Goal: Task Accomplishment & Management: Manage account settings

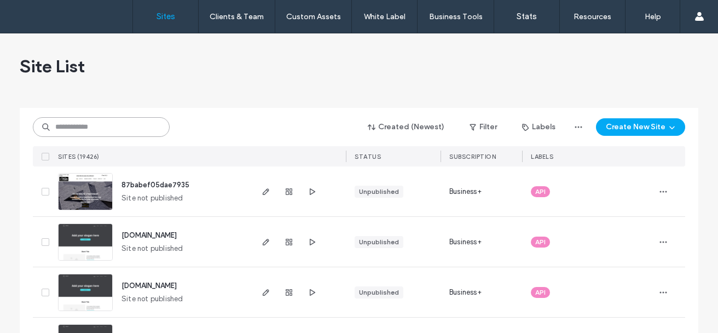
click at [88, 132] on input at bounding box center [101, 127] width 137 height 20
paste input "********"
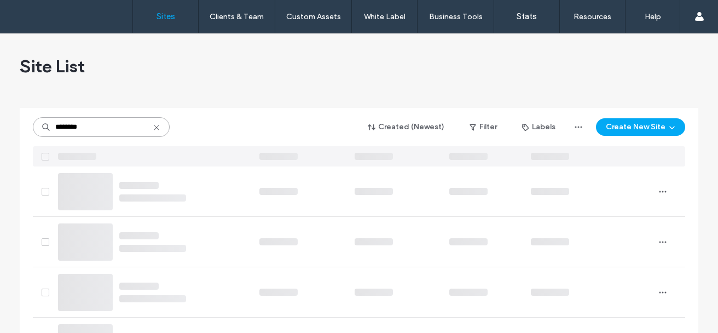
type input "********"
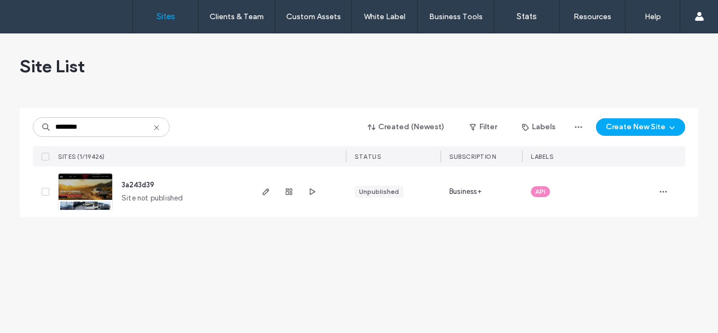
click at [79, 200] on img at bounding box center [86, 210] width 54 height 74
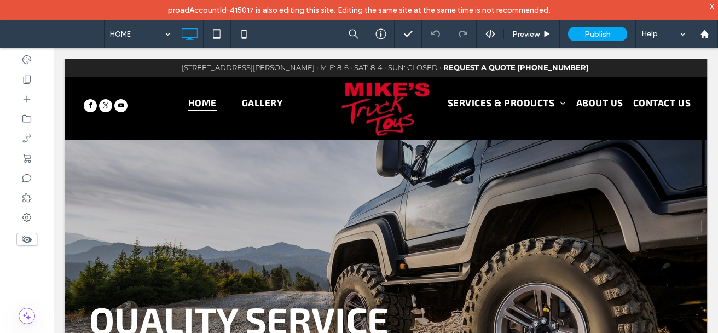
click at [516, 42] on div "Preview" at bounding box center [532, 33] width 56 height 27
click at [519, 37] on span "Preview" at bounding box center [525, 34] width 27 height 9
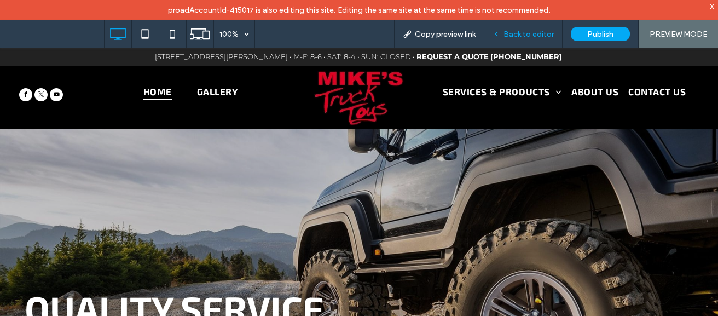
click at [508, 27] on div "Back to editor" at bounding box center [523, 33] width 78 height 27
click at [513, 32] on span "Back to editor" at bounding box center [528, 34] width 50 height 9
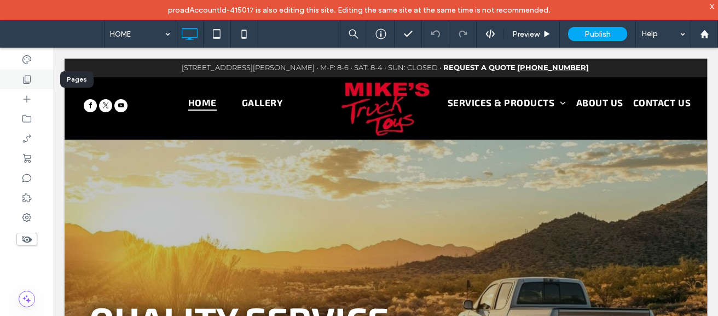
click at [18, 88] on div at bounding box center [27, 79] width 54 height 20
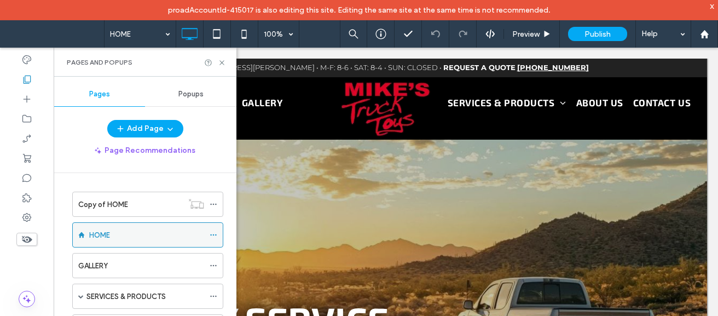
click at [213, 234] on icon at bounding box center [213, 235] width 8 height 8
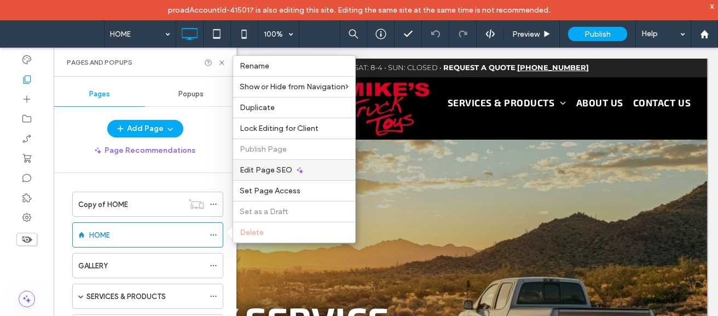
click at [295, 173] on icon at bounding box center [299, 170] width 9 height 9
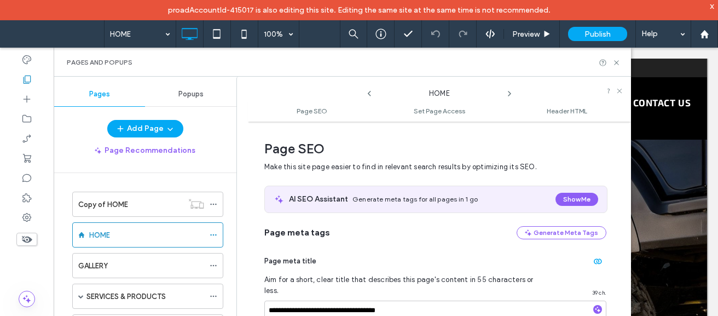
scroll to position [154, 0]
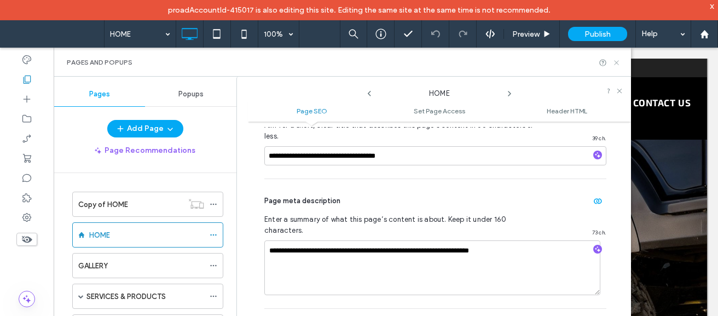
click at [617, 61] on use at bounding box center [616, 62] width 4 height 4
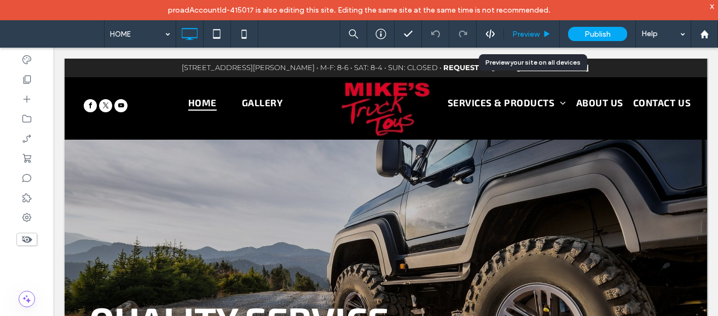
click at [527, 27] on div "Preview" at bounding box center [532, 33] width 56 height 27
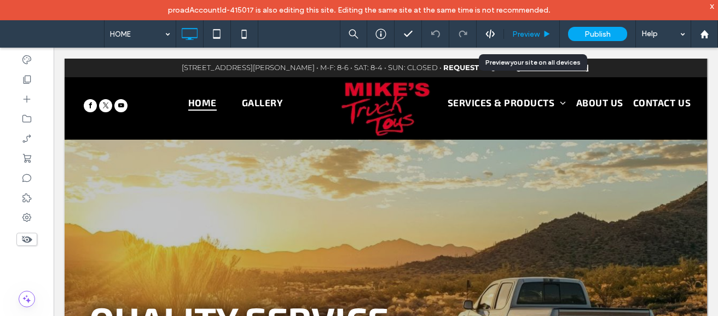
click at [527, 27] on div "Preview" at bounding box center [532, 33] width 56 height 27
click at [531, 30] on span "Preview" at bounding box center [525, 34] width 27 height 9
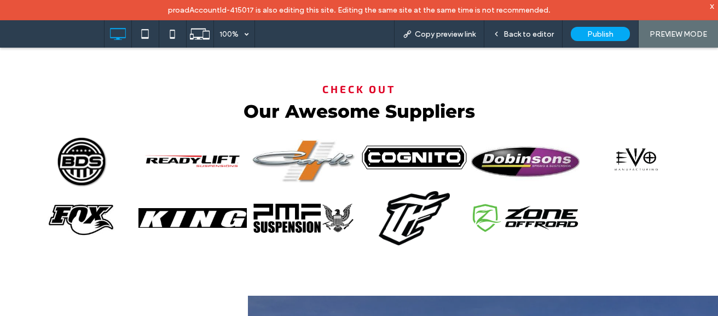
scroll to position [1021, 0]
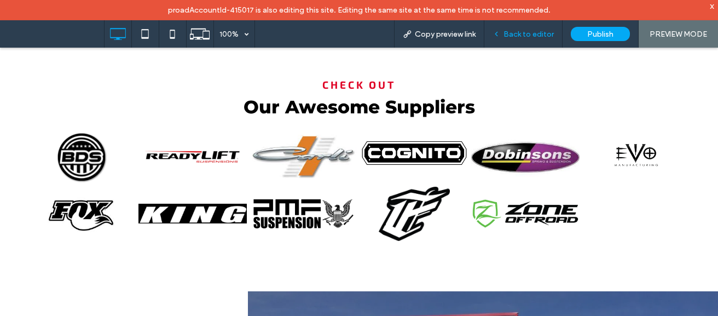
click at [528, 43] on div "Back to editor" at bounding box center [523, 33] width 78 height 27
click at [528, 37] on span "Back to editor" at bounding box center [528, 34] width 50 height 9
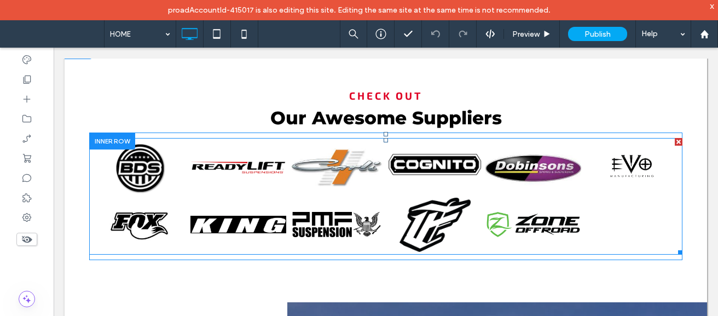
click at [230, 184] on link at bounding box center [238, 168] width 96 height 54
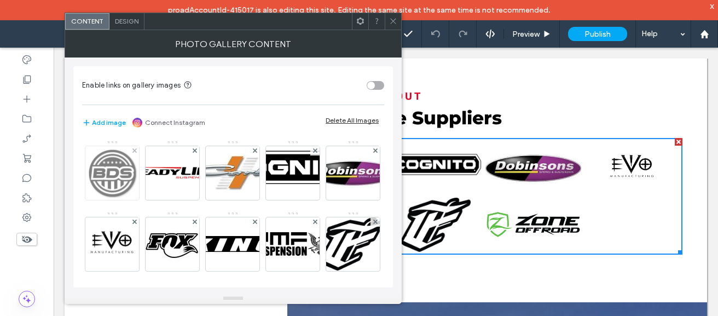
click at [134, 188] on img at bounding box center [112, 173] width 54 height 54
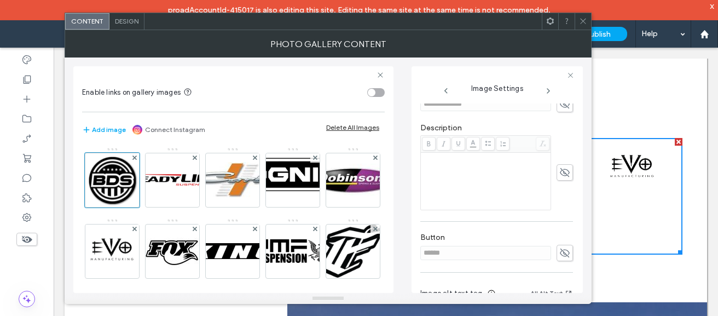
scroll to position [288, 0]
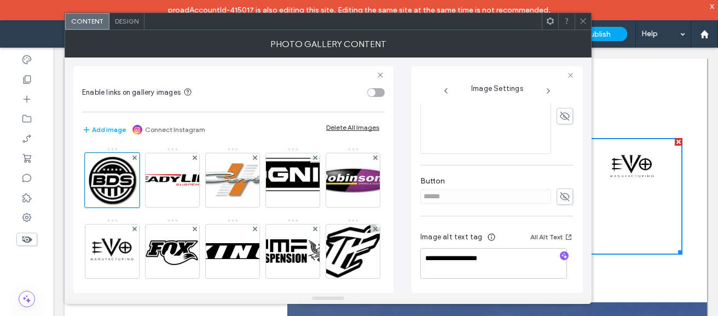
drag, startPoint x: 572, startPoint y: 162, endPoint x: 523, endPoint y: 260, distance: 109.3
click at [547, 92] on use at bounding box center [548, 91] width 2 height 4
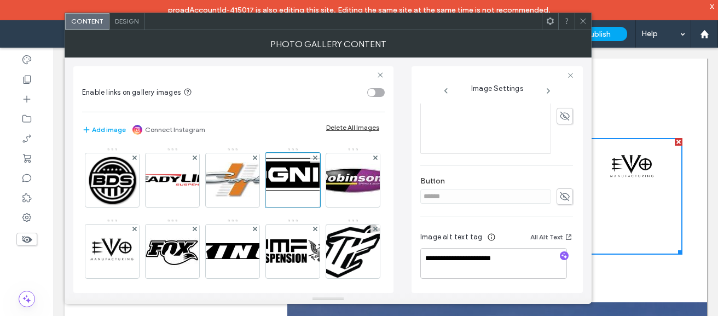
click at [547, 92] on use at bounding box center [548, 91] width 2 height 4
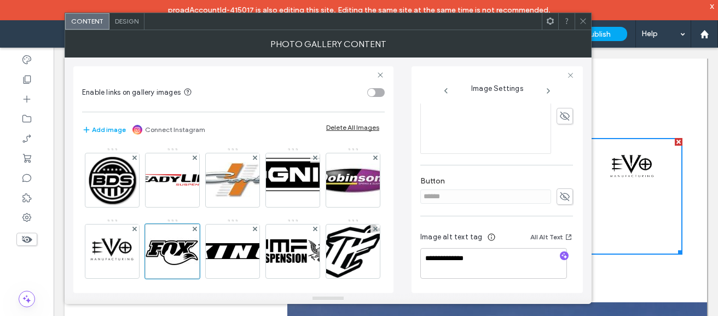
click at [547, 92] on use at bounding box center [548, 91] width 2 height 4
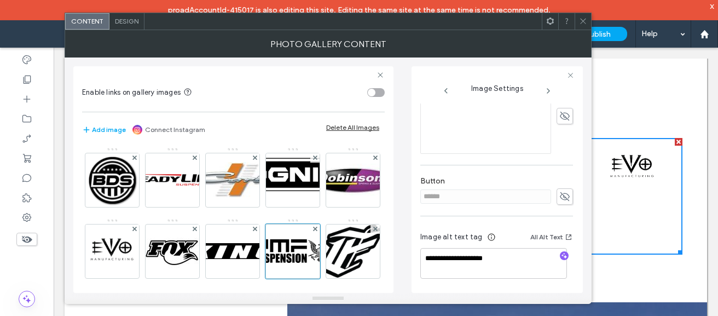
click at [547, 92] on use at bounding box center [548, 91] width 2 height 4
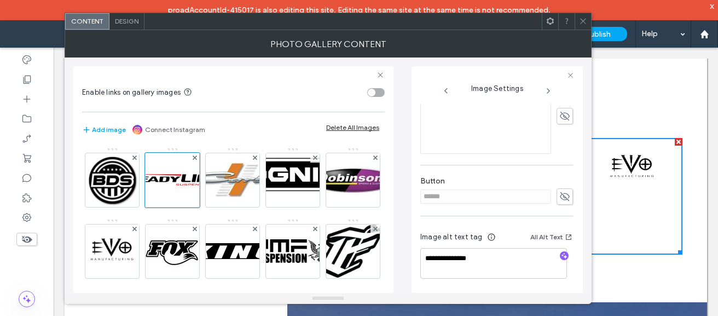
click at [580, 27] on span at bounding box center [583, 21] width 8 height 16
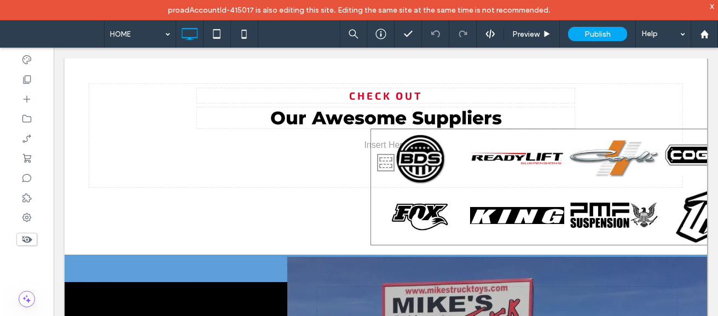
drag, startPoint x: 617, startPoint y: 225, endPoint x: 714, endPoint y: 157, distance: 118.2
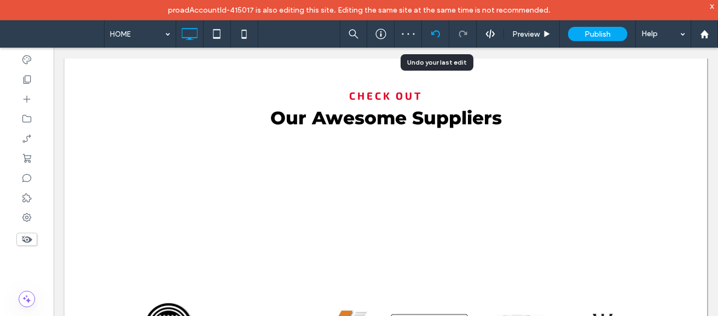
click at [434, 28] on div at bounding box center [435, 33] width 27 height 27
click at [435, 34] on icon at bounding box center [435, 34] width 9 height 9
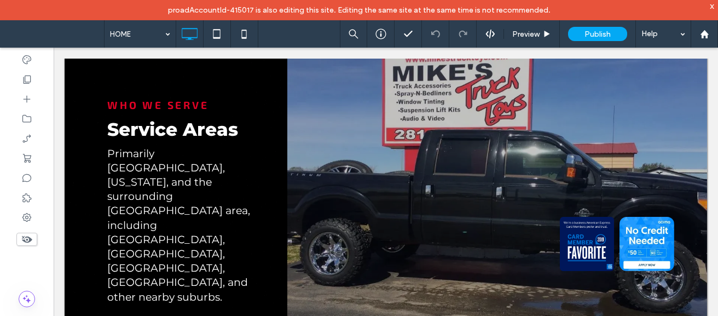
scroll to position [1373, 0]
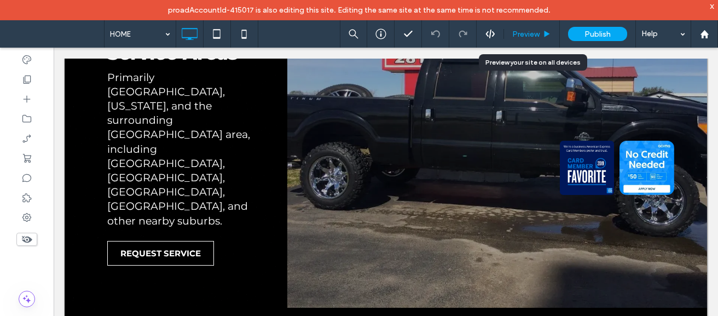
click at [534, 40] on div "Preview" at bounding box center [532, 33] width 56 height 27
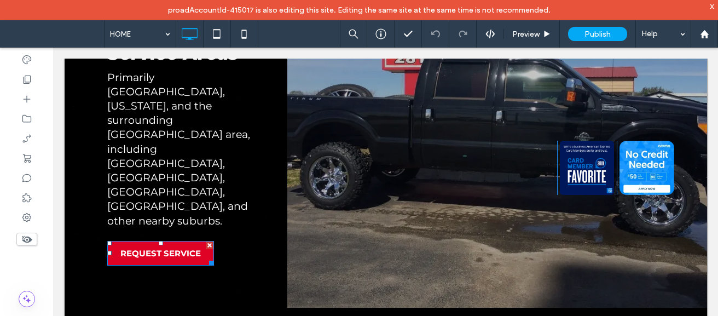
click at [183, 248] on span "REQUEST SERVICE" at bounding box center [160, 253] width 80 height 10
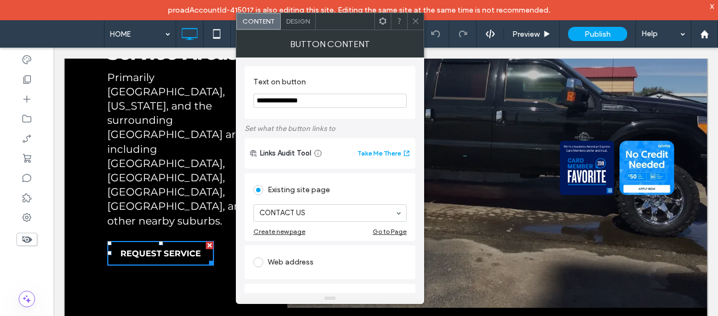
click at [418, 24] on icon at bounding box center [415, 21] width 8 height 8
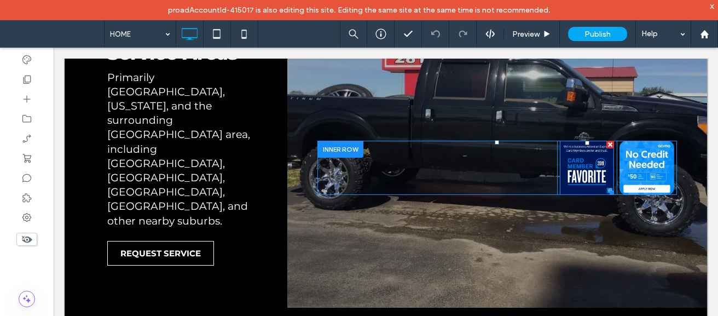
click at [594, 166] on img at bounding box center [586, 168] width 55 height 55
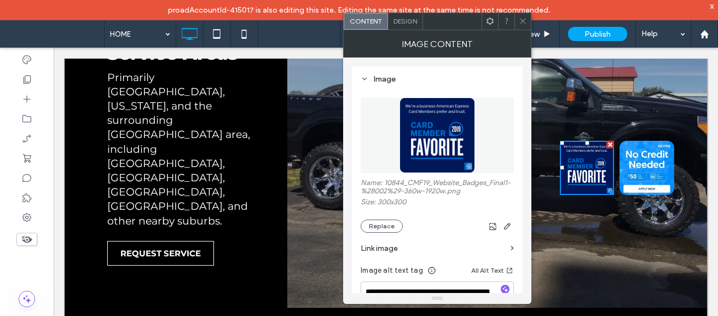
click at [652, 157] on img at bounding box center [646, 168] width 55 height 55
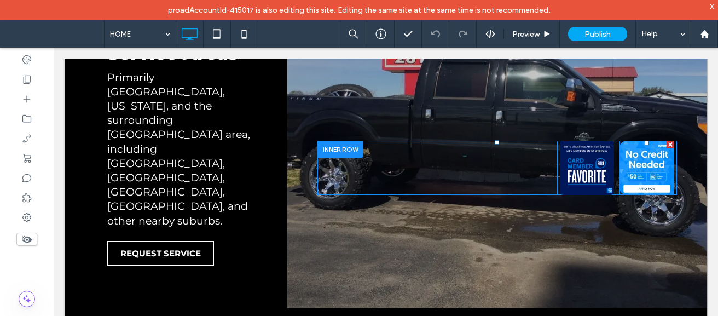
click at [652, 157] on img at bounding box center [646, 168] width 55 height 55
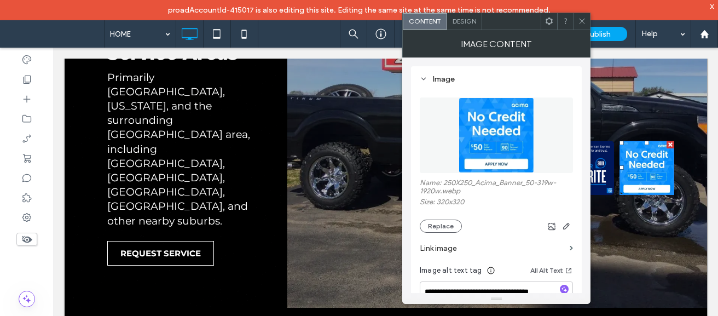
click at [584, 26] on span at bounding box center [582, 21] width 8 height 16
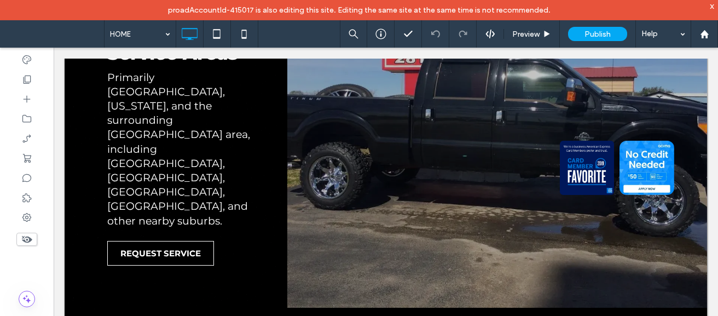
scroll to position [1558, 0]
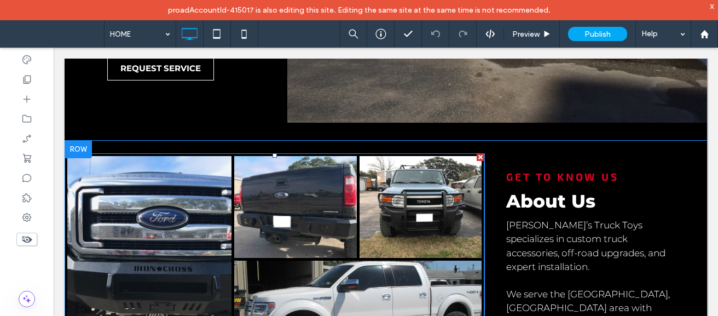
click at [274, 170] on link at bounding box center [295, 207] width 130 height 108
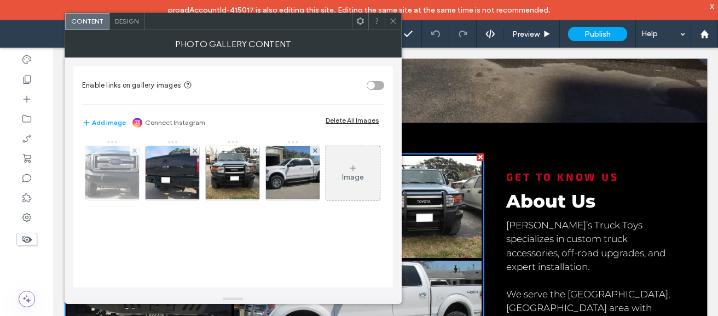
click at [120, 177] on img at bounding box center [113, 173] width 72 height 54
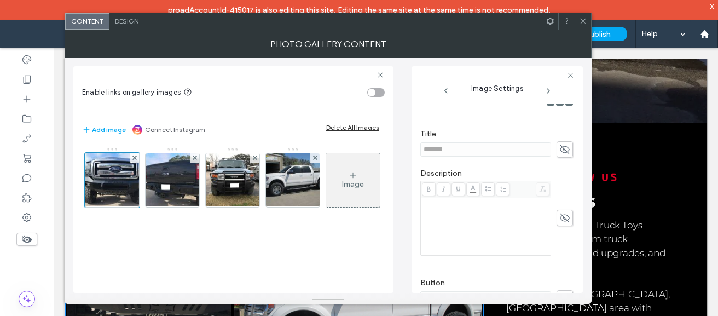
scroll to position [196, 0]
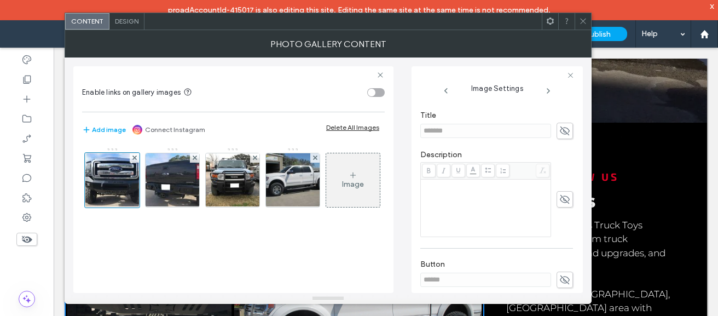
drag, startPoint x: 579, startPoint y: 179, endPoint x: 577, endPoint y: 216, distance: 37.2
click at [577, 216] on div "**********" at bounding box center [496, 179] width 171 height 226
click at [574, 222] on div "**********" at bounding box center [496, 179] width 171 height 226
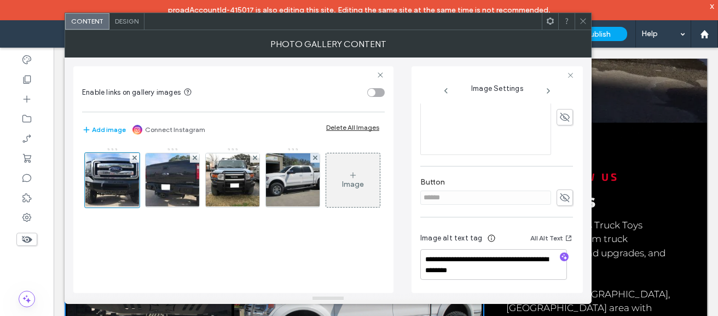
scroll to position [279, 0]
click at [547, 90] on use at bounding box center [548, 91] width 2 height 4
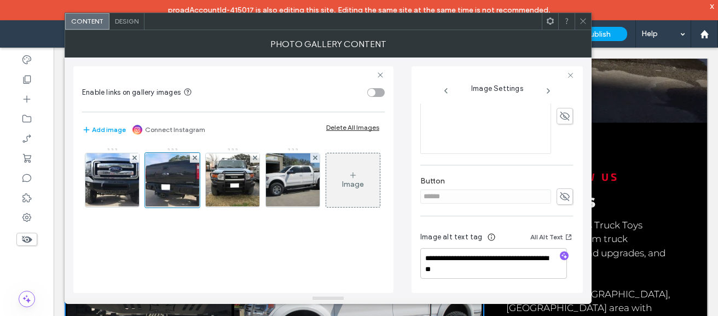
click at [547, 90] on use at bounding box center [548, 91] width 2 height 4
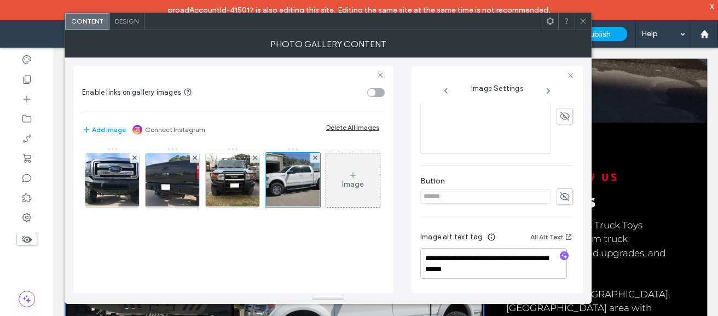
click at [585, 21] on icon at bounding box center [583, 21] width 8 height 8
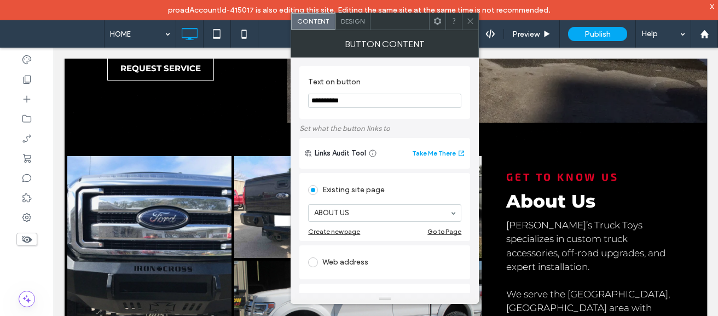
click at [470, 25] on span at bounding box center [470, 21] width 8 height 16
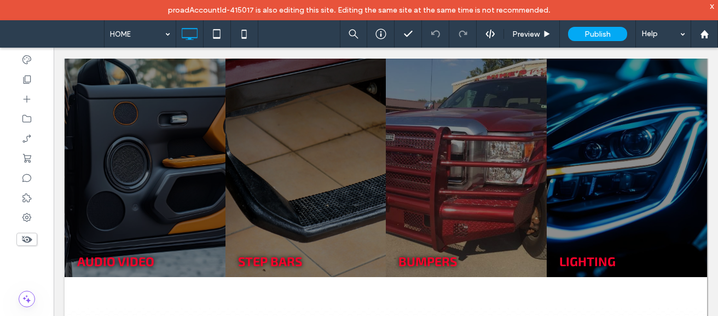
scroll to position [1943, 0]
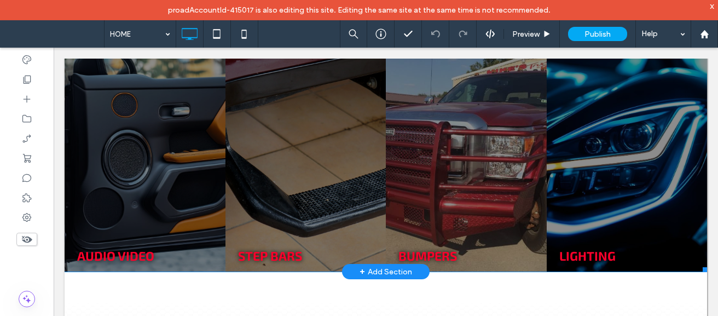
click at [153, 131] on link at bounding box center [145, 155] width 170 height 247
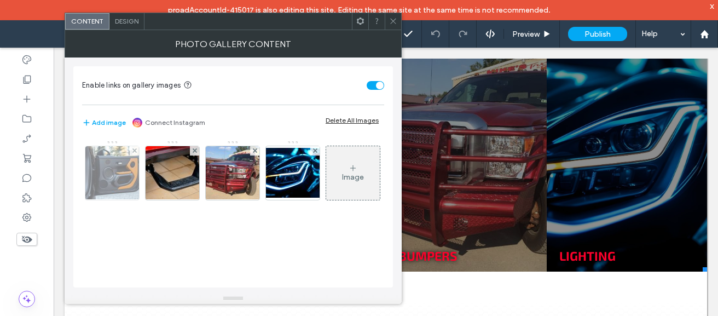
click at [106, 189] on img at bounding box center [112, 173] width 80 height 54
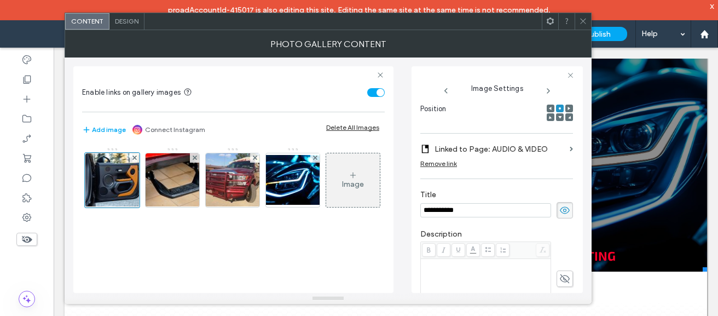
scroll to position [325, 0]
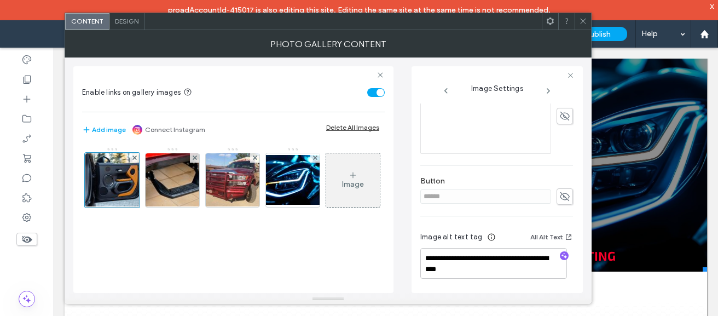
click at [546, 89] on icon at bounding box center [548, 90] width 9 height 9
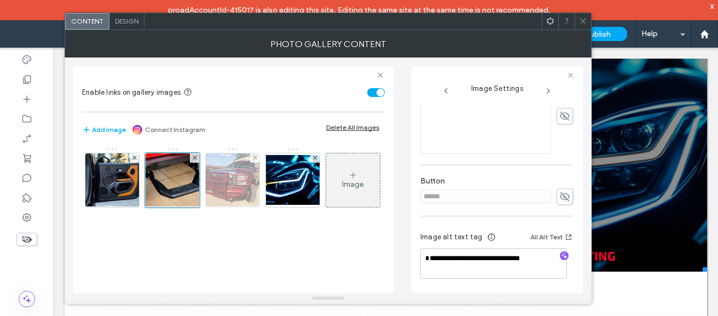
click at [214, 184] on img at bounding box center [233, 180] width 72 height 54
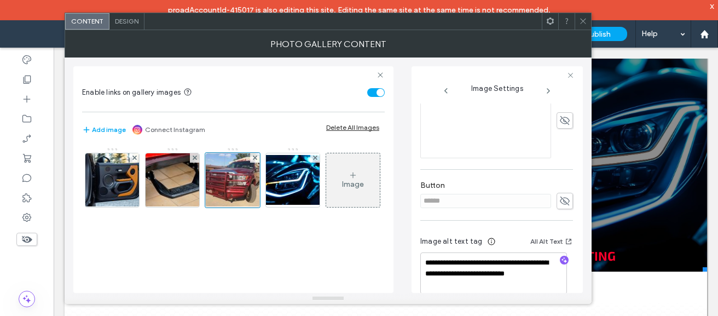
scroll to position [336, 0]
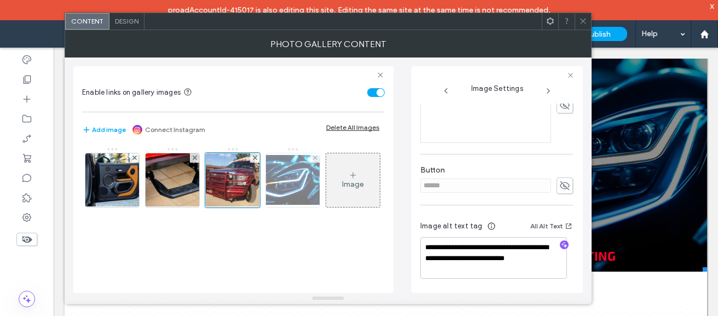
click at [306, 182] on img at bounding box center [293, 180] width 88 height 50
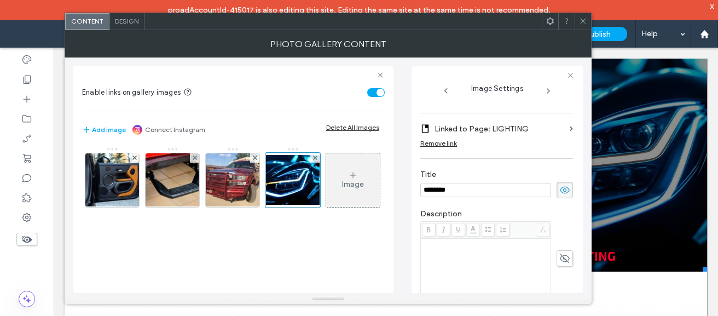
scroll to position [333, 0]
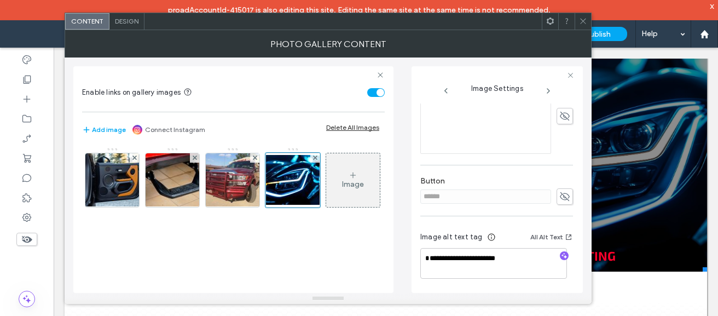
click at [584, 21] on icon at bounding box center [583, 21] width 8 height 8
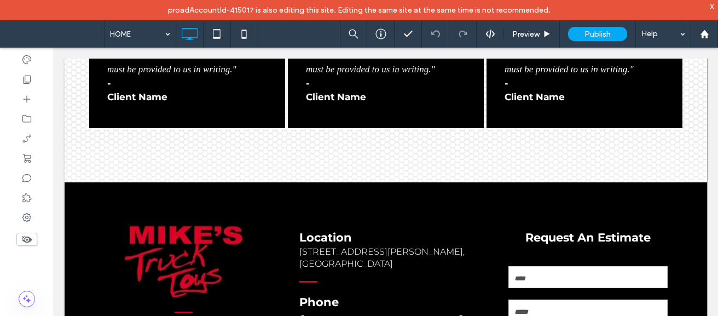
scroll to position [2410, 0]
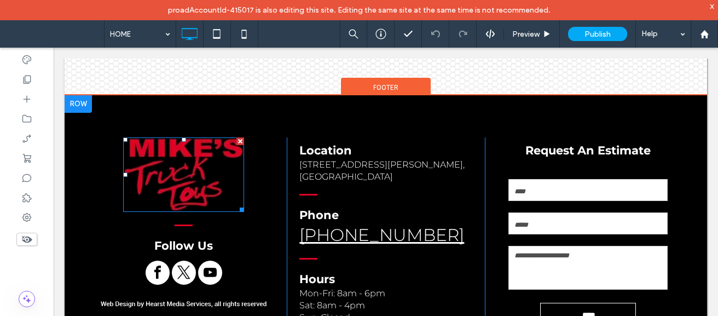
click at [190, 137] on img at bounding box center [183, 174] width 121 height 75
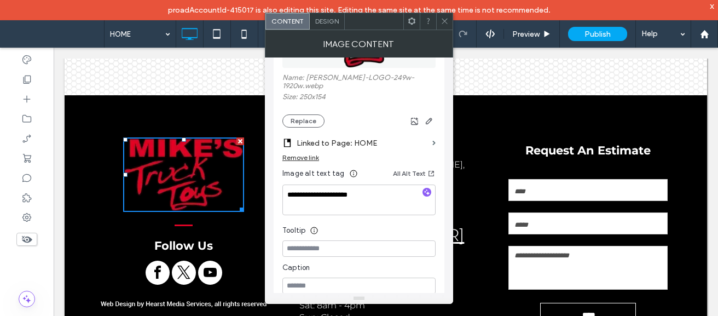
scroll to position [113, 0]
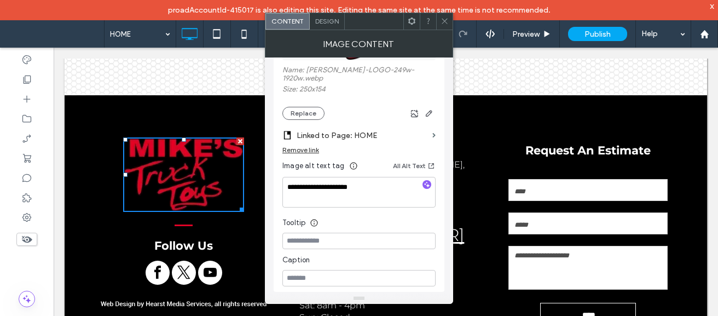
click at [444, 23] on icon at bounding box center [444, 21] width 8 height 8
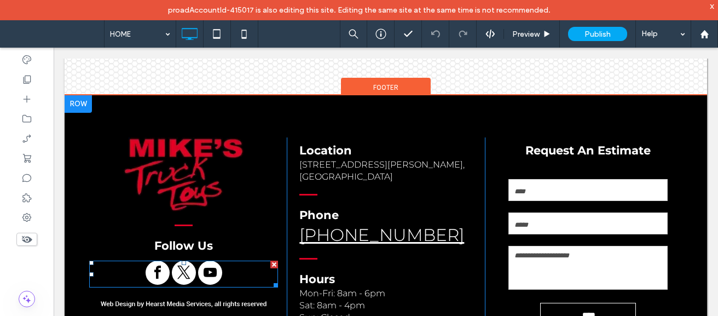
click at [183, 260] on span "twitter" at bounding box center [184, 272] width 24 height 24
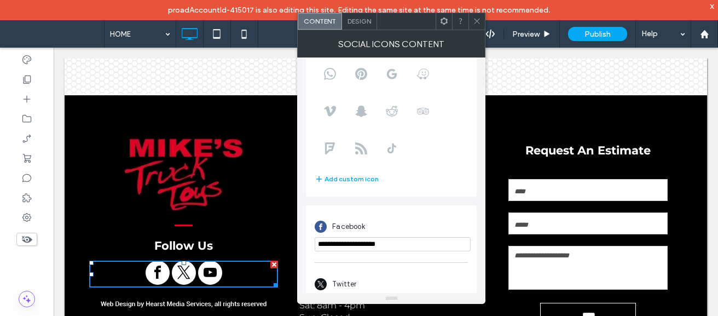
scroll to position [195, 0]
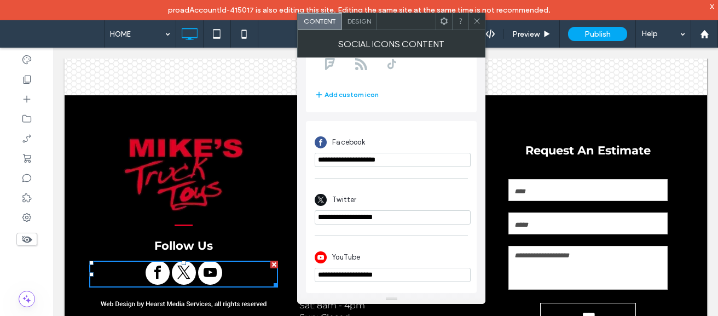
click at [481, 19] on icon at bounding box center [477, 21] width 8 height 8
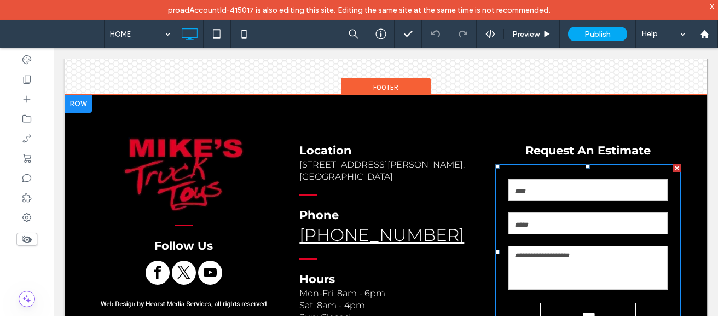
click at [562, 179] on input "text" at bounding box center [587, 190] width 159 height 22
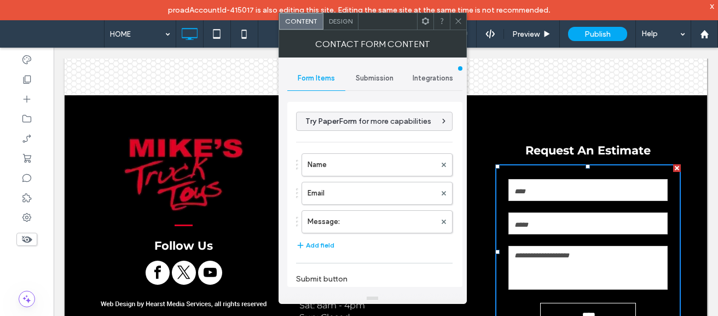
click at [376, 79] on span "Submission" at bounding box center [374, 78] width 38 height 9
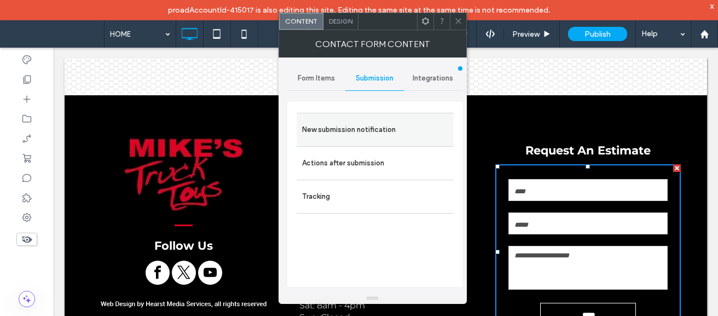
click at [353, 130] on label "New submission notification" at bounding box center [375, 130] width 146 height 22
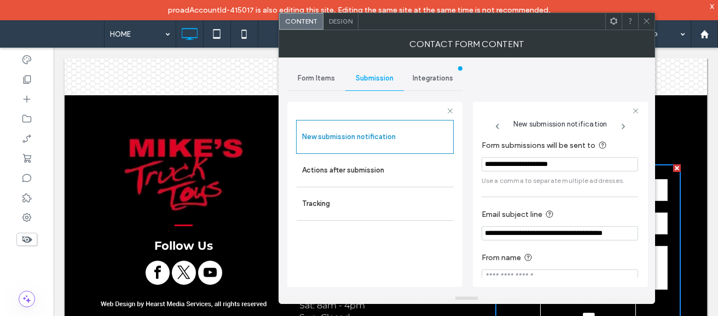
click at [611, 239] on input "**********" at bounding box center [559, 233] width 156 height 14
click at [625, 127] on icon at bounding box center [623, 126] width 9 height 9
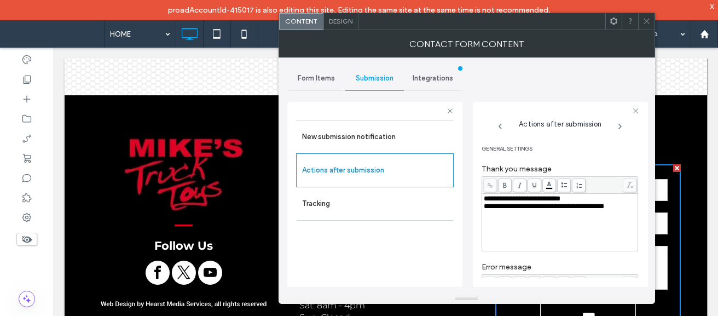
scroll to position [207, 0]
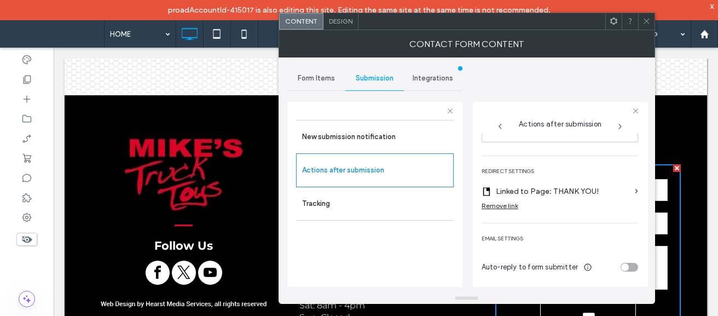
click at [618, 125] on icon at bounding box center [619, 126] width 9 height 9
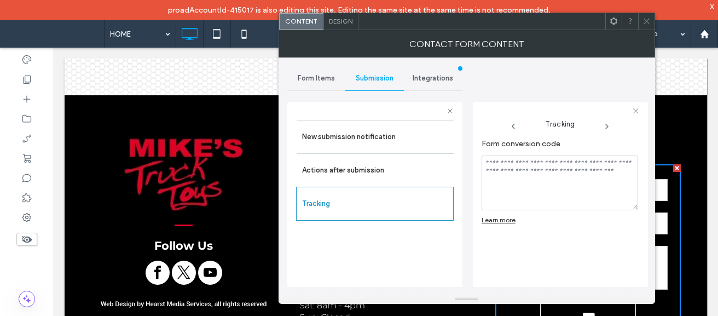
scroll to position [0, 0]
click at [645, 22] on icon at bounding box center [646, 21] width 8 height 8
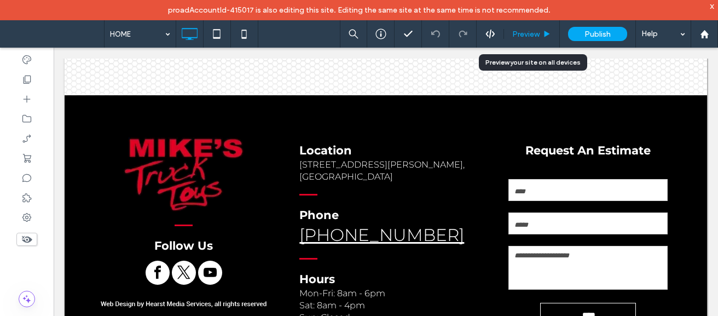
click at [533, 25] on div "Preview" at bounding box center [532, 33] width 56 height 27
click at [529, 30] on span "Preview" at bounding box center [525, 34] width 27 height 9
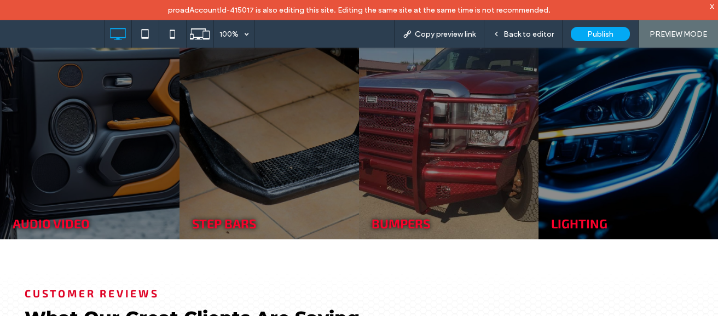
scroll to position [1914, 0]
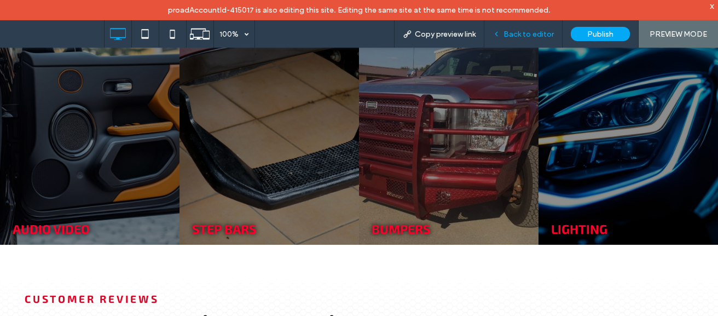
click at [543, 37] on span "Back to editor" at bounding box center [528, 34] width 50 height 9
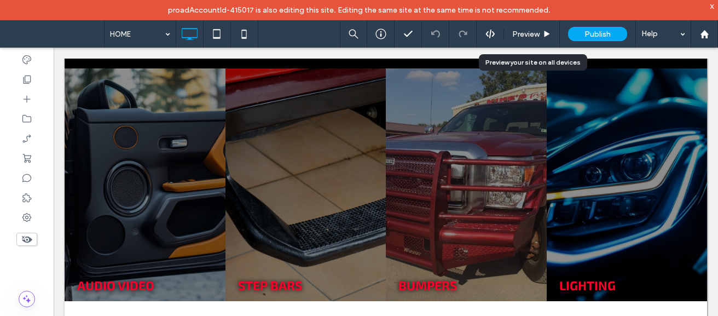
scroll to position [1927, 0]
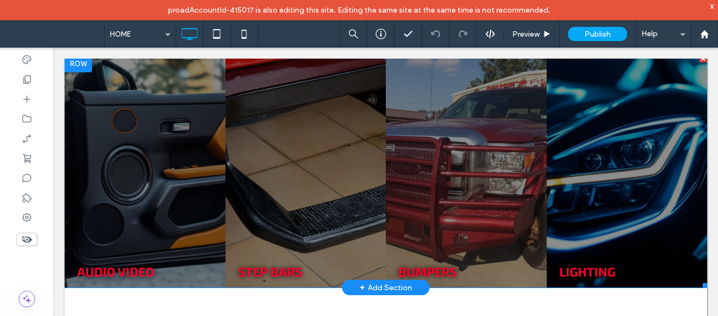
click at [167, 131] on link at bounding box center [145, 171] width 170 height 247
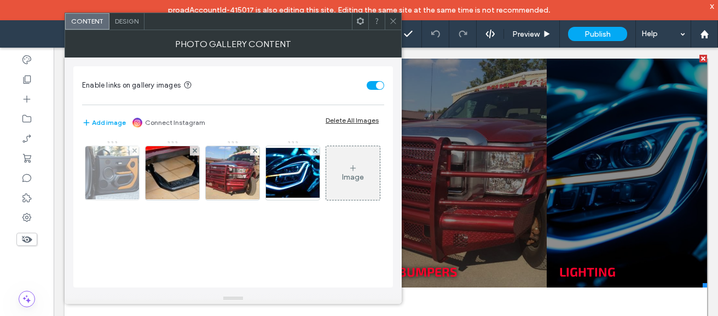
click at [109, 185] on img at bounding box center [112, 173] width 80 height 54
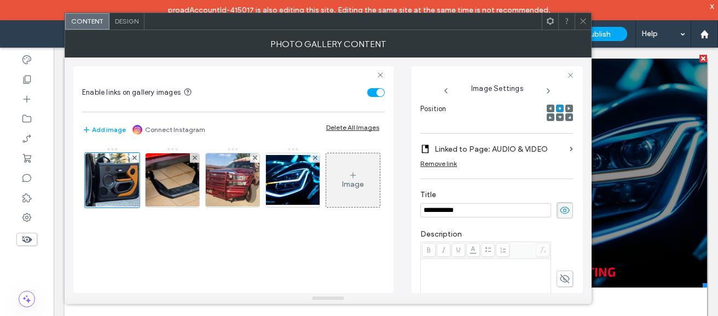
scroll to position [0, 0]
click at [435, 209] on input "**********" at bounding box center [485, 210] width 131 height 14
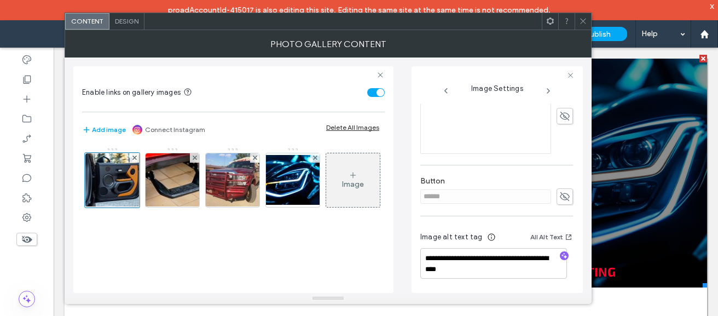
click at [547, 90] on icon at bounding box center [548, 90] width 9 height 9
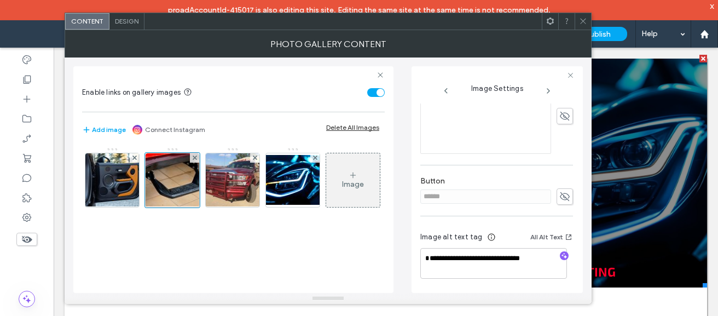
click at [547, 89] on use at bounding box center [548, 91] width 2 height 4
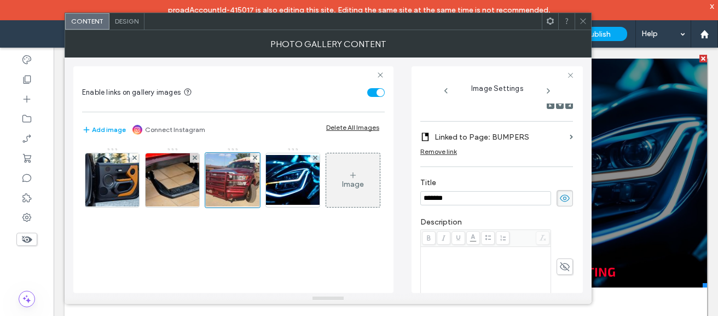
scroll to position [336, 0]
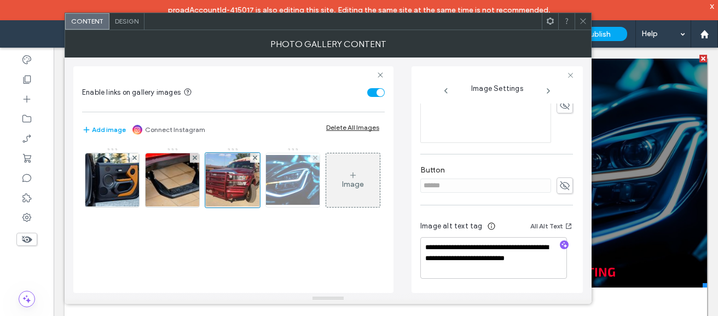
click at [302, 184] on img at bounding box center [293, 180] width 88 height 50
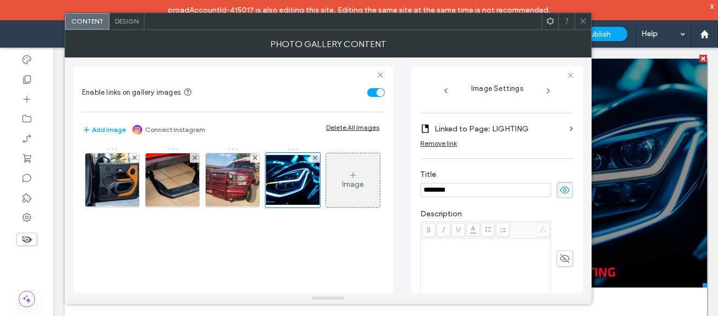
scroll to position [333, 0]
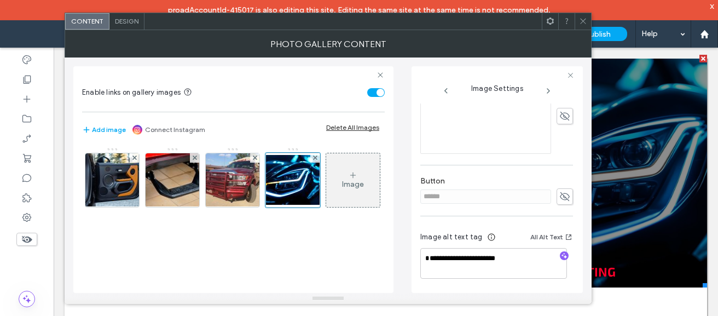
click at [580, 23] on icon at bounding box center [583, 21] width 8 height 8
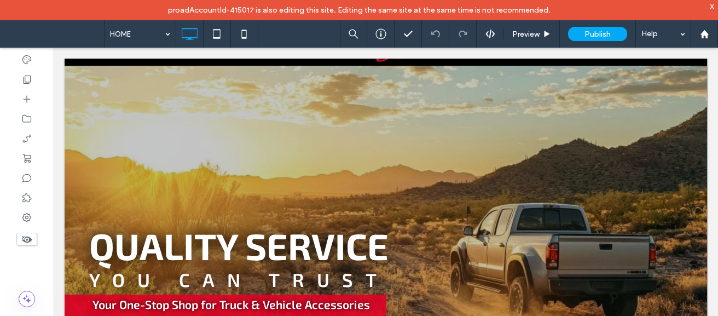
scroll to position [0, 0]
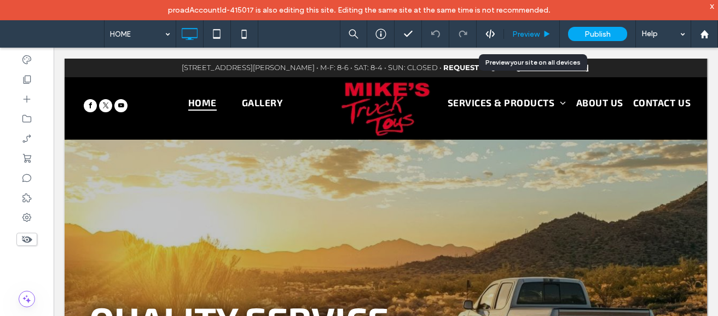
click at [538, 32] on span "Preview" at bounding box center [525, 34] width 27 height 9
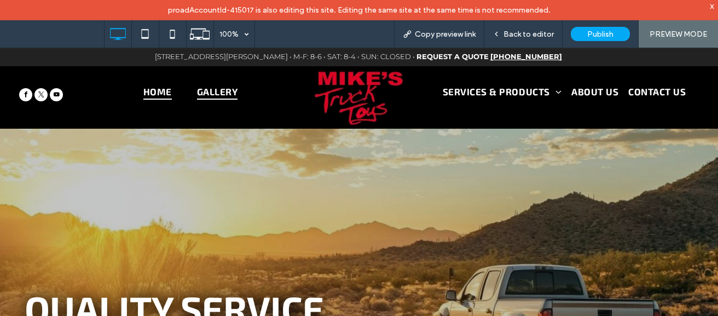
click at [219, 88] on span "GALLERY" at bounding box center [217, 91] width 41 height 17
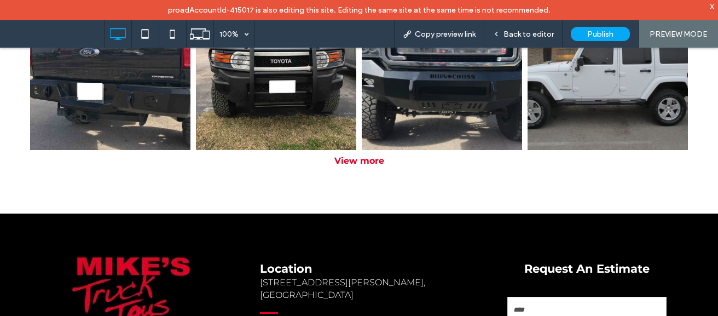
scroll to position [736, 0]
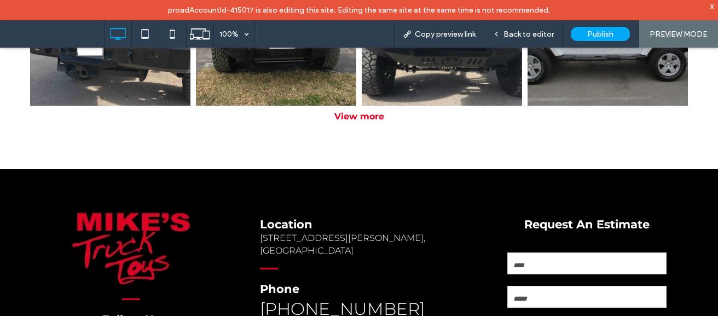
click at [351, 112] on div "View more" at bounding box center [359, 116] width 668 height 10
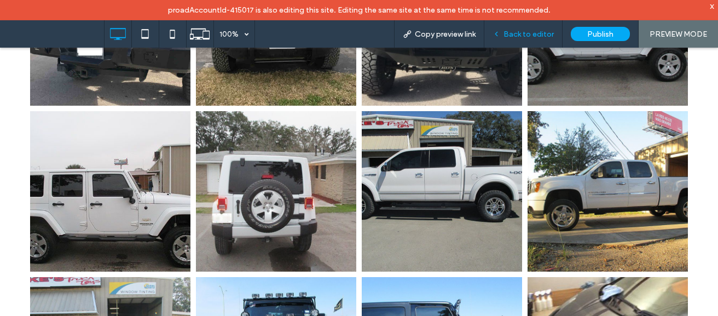
click at [521, 43] on div "Back to editor" at bounding box center [523, 33] width 78 height 27
click at [519, 37] on span "Back to editor" at bounding box center [528, 34] width 50 height 9
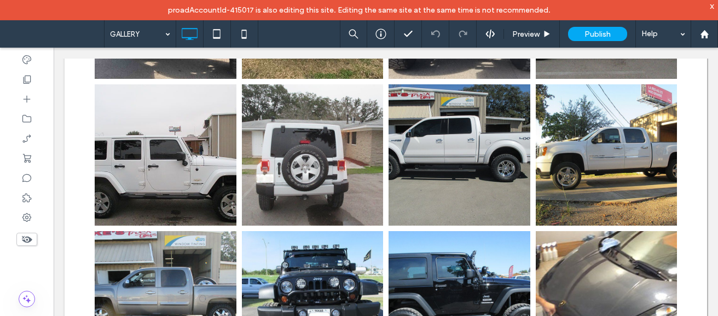
scroll to position [722, 0]
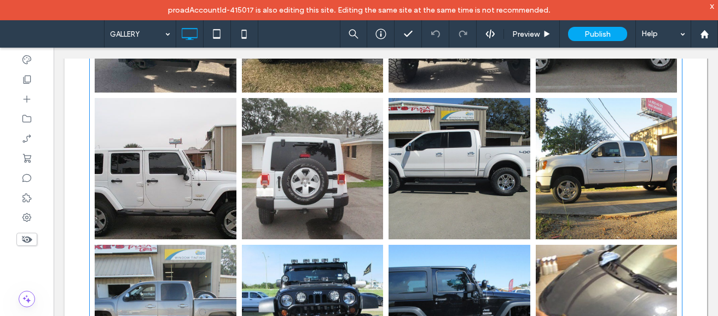
click at [165, 177] on link at bounding box center [165, 169] width 150 height 150
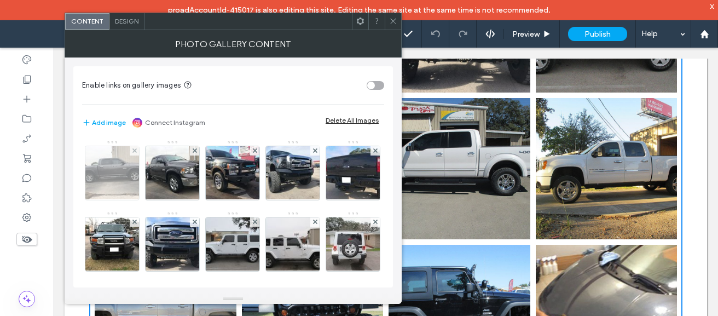
click at [114, 183] on img at bounding box center [113, 173] width 72 height 54
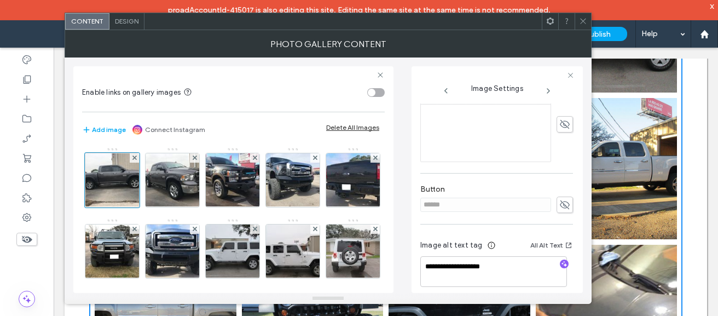
scroll to position [279, 0]
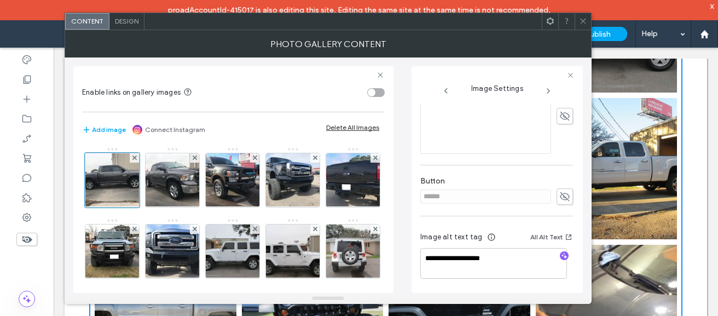
click at [549, 91] on use at bounding box center [548, 91] width 2 height 4
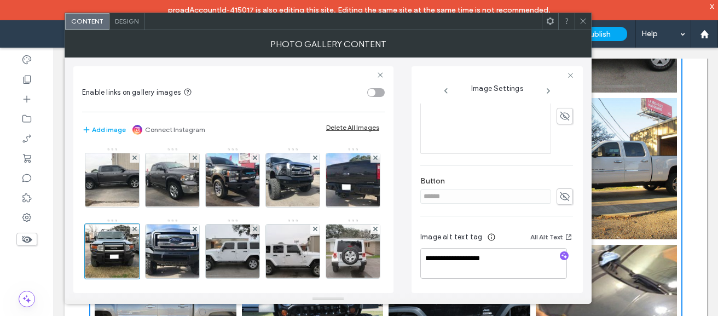
click at [549, 91] on use at bounding box center [548, 91] width 2 height 4
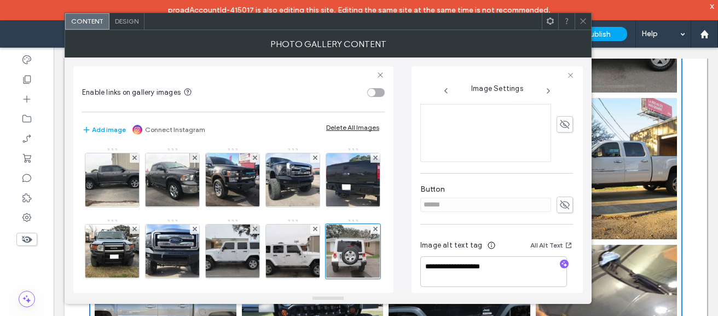
click at [549, 91] on use at bounding box center [548, 91] width 2 height 4
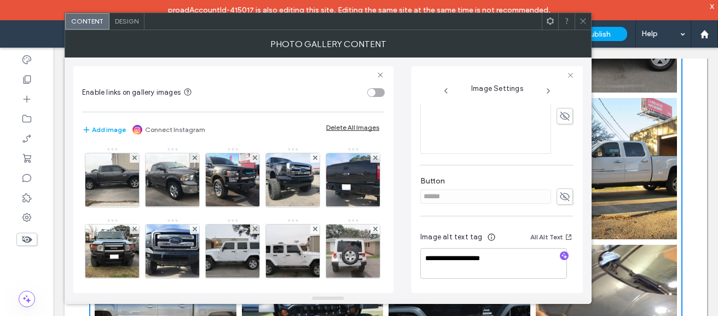
click at [549, 91] on use at bounding box center [548, 91] width 2 height 4
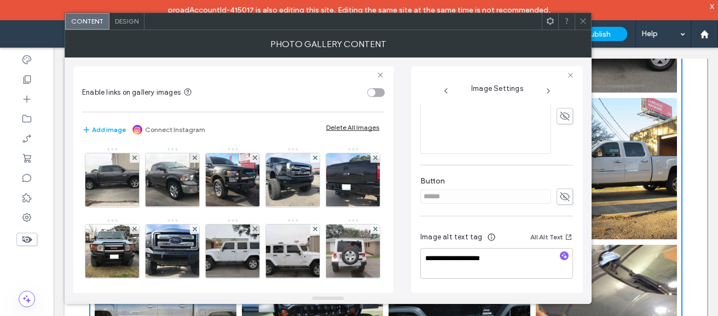
click at [549, 91] on use at bounding box center [548, 91] width 2 height 4
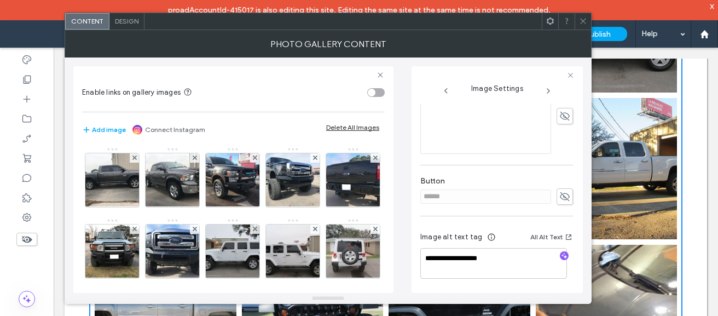
scroll to position [288, 0]
click at [549, 91] on use at bounding box center [548, 91] width 2 height 4
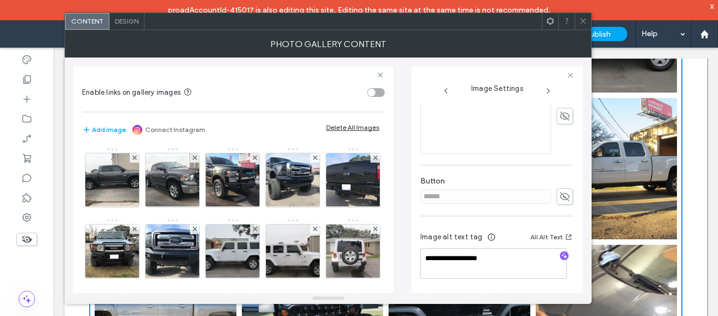
click at [566, 78] on div at bounding box center [497, 75] width 154 height 7
click at [546, 90] on icon at bounding box center [548, 90] width 9 height 9
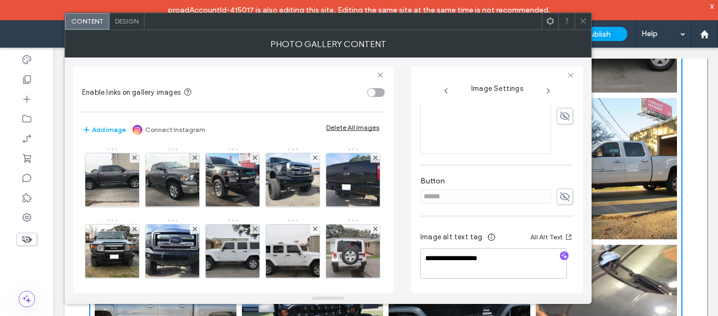
click at [546, 90] on icon at bounding box center [548, 90] width 9 height 9
click at [549, 90] on icon at bounding box center [548, 90] width 9 height 9
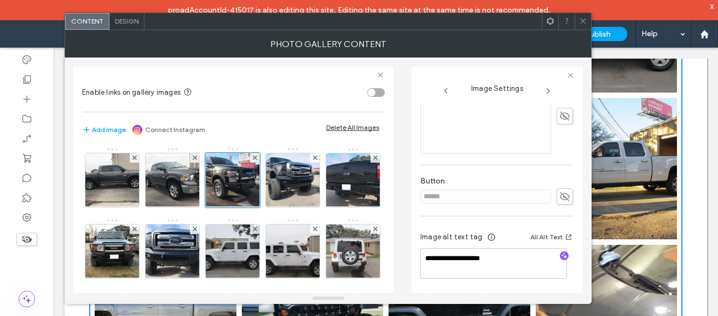
click at [549, 90] on icon at bounding box center [548, 90] width 9 height 9
click at [580, 25] on span at bounding box center [583, 21] width 8 height 16
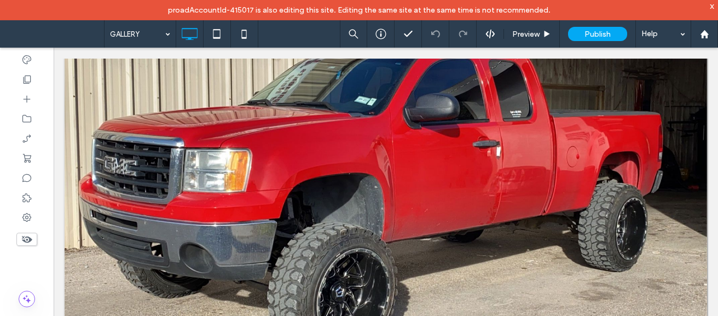
scroll to position [0, 0]
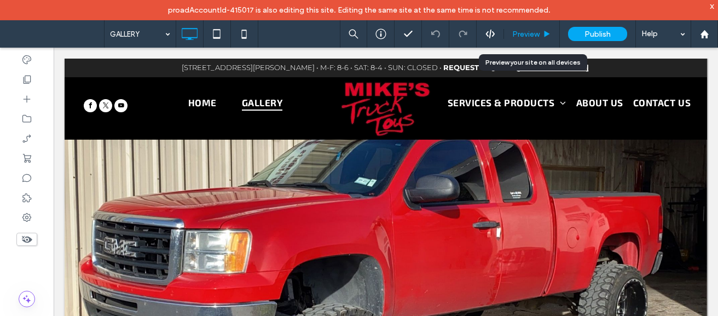
click at [522, 30] on span "Preview" at bounding box center [525, 34] width 27 height 9
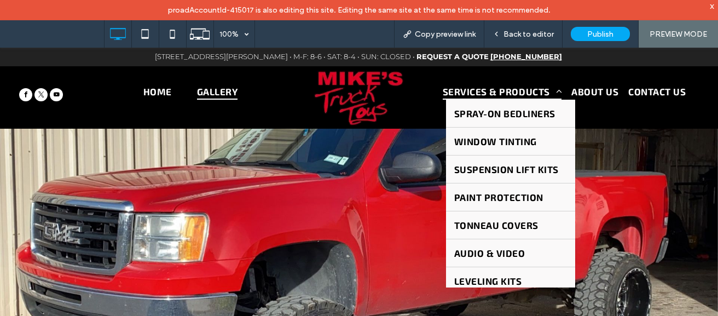
click at [482, 87] on span "SERVICES & PRODUCTS" at bounding box center [501, 91] width 119 height 17
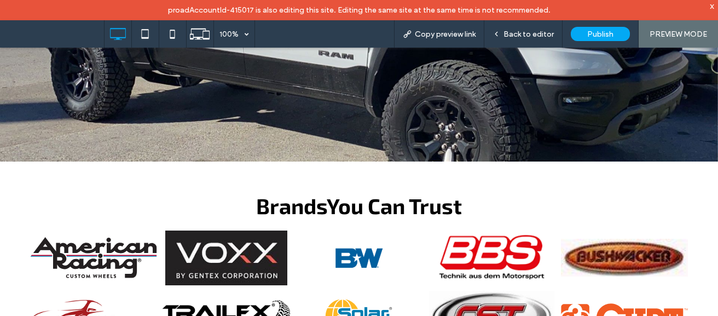
scroll to position [265, 0]
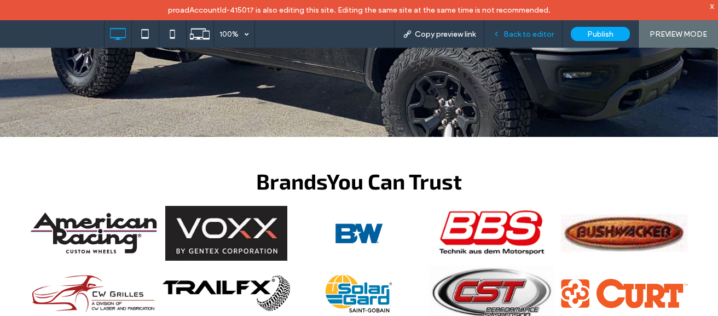
click at [520, 31] on span "Back to editor" at bounding box center [528, 34] width 50 height 9
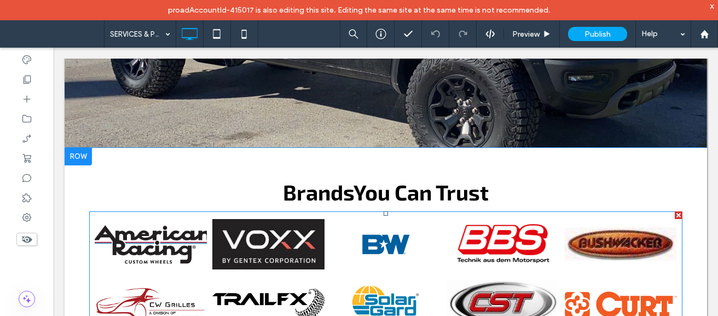
click at [173, 219] on link at bounding box center [150, 244] width 119 height 58
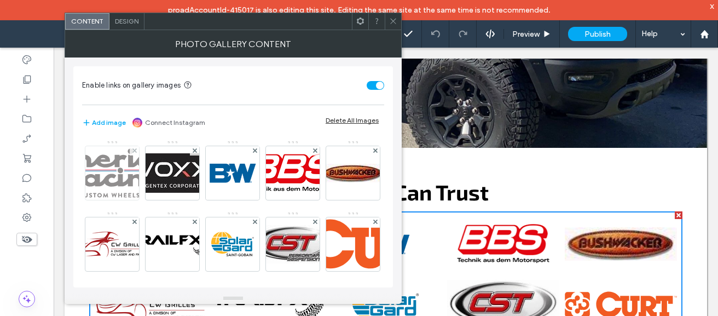
click at [126, 176] on img at bounding box center [112, 173] width 153 height 50
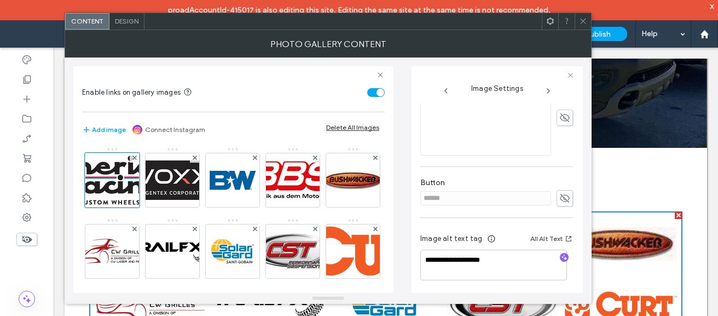
scroll to position [331, 0]
click at [546, 89] on icon at bounding box center [548, 90] width 9 height 9
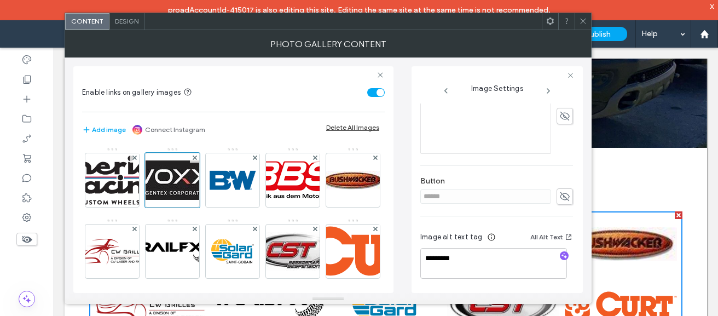
click at [546, 89] on icon at bounding box center [548, 90] width 9 height 9
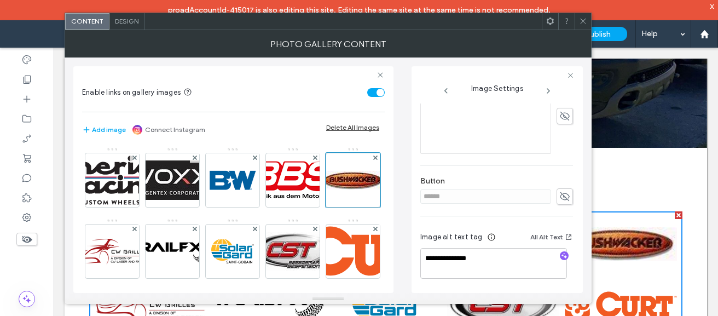
click at [546, 89] on icon at bounding box center [548, 90] width 9 height 9
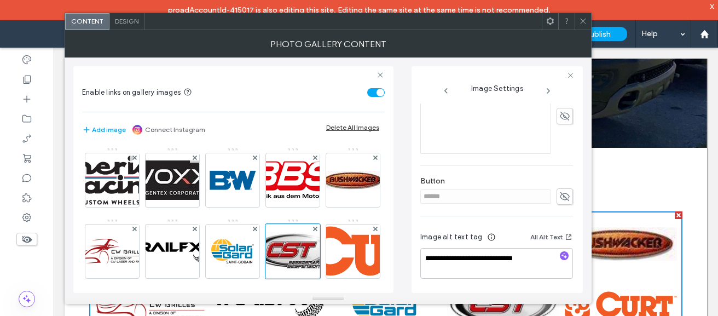
scroll to position [325, 0]
click at [546, 89] on icon at bounding box center [548, 90] width 9 height 9
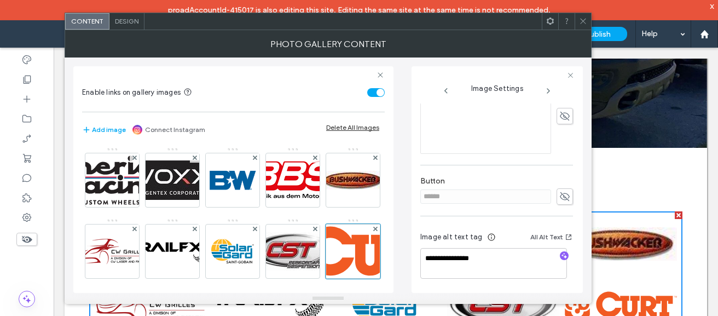
click at [546, 89] on icon at bounding box center [548, 90] width 9 height 9
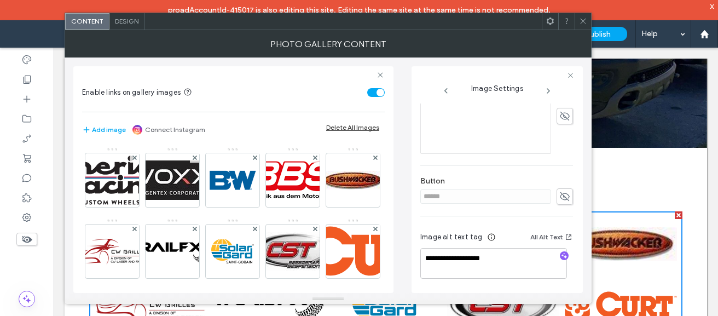
click at [546, 89] on icon at bounding box center [548, 90] width 9 height 9
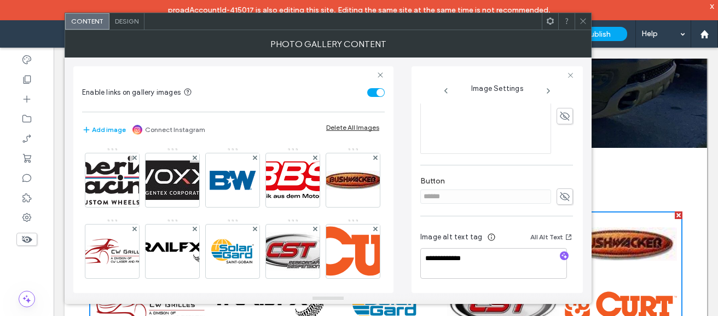
click at [546, 89] on icon at bounding box center [548, 90] width 9 height 9
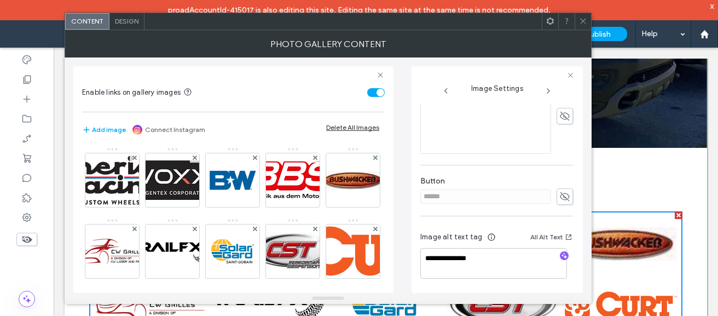
click at [546, 89] on icon at bounding box center [548, 90] width 9 height 9
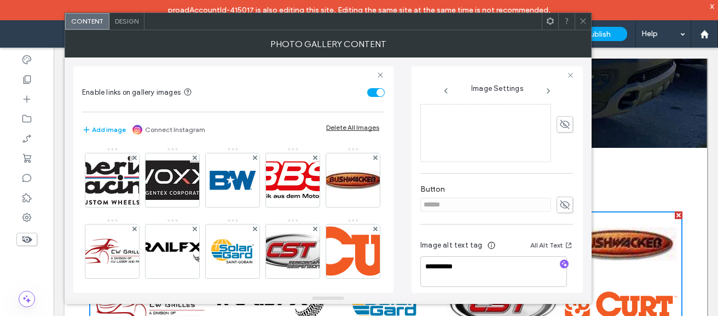
click at [546, 89] on icon at bounding box center [548, 90] width 9 height 9
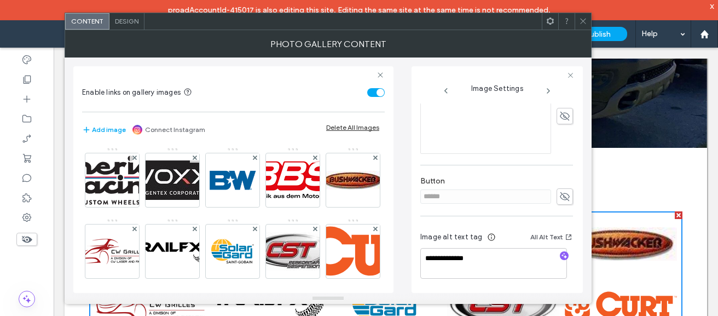
click at [546, 89] on icon at bounding box center [548, 90] width 9 height 9
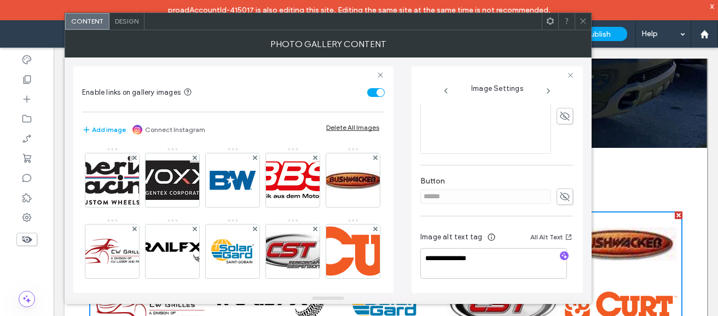
click at [546, 89] on icon at bounding box center [548, 90] width 9 height 9
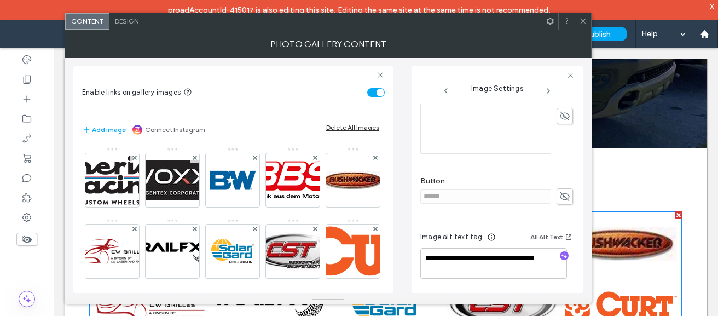
click at [546, 89] on icon at bounding box center [548, 90] width 9 height 9
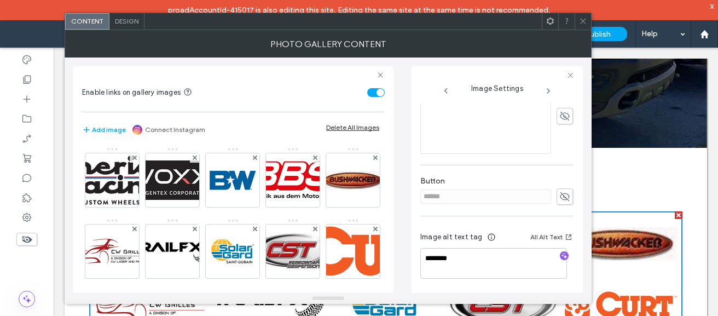
click at [546, 89] on icon at bounding box center [548, 90] width 9 height 9
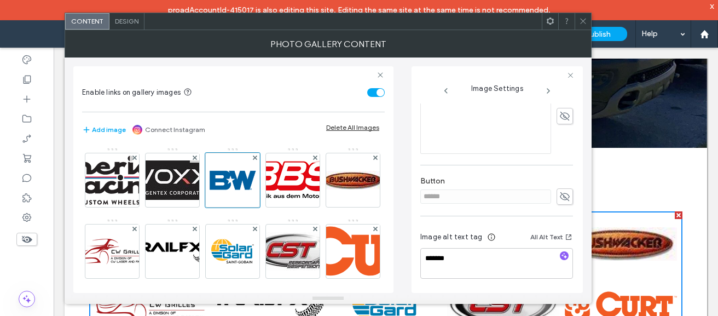
click at [546, 89] on icon at bounding box center [548, 90] width 9 height 9
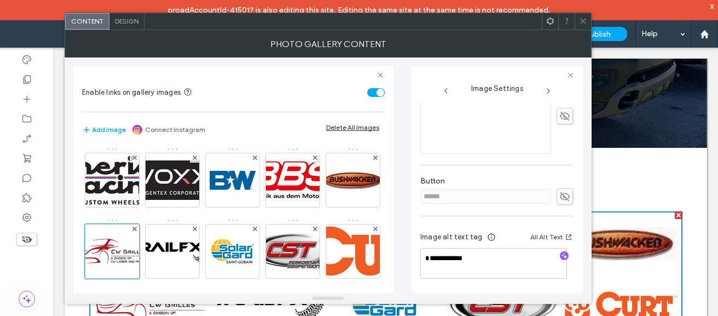
click at [546, 89] on icon at bounding box center [548, 90] width 9 height 9
click at [584, 26] on span at bounding box center [583, 21] width 8 height 16
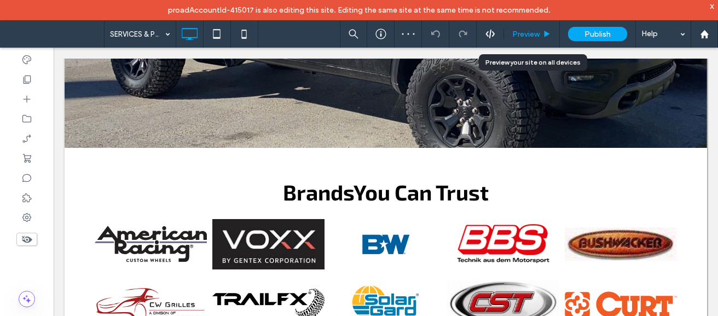
click at [550, 36] on icon at bounding box center [547, 34] width 8 height 8
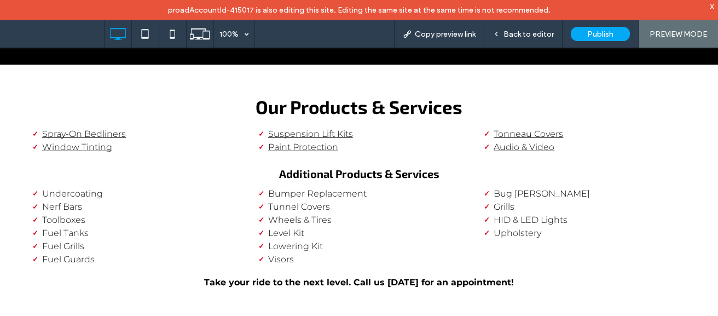
scroll to position [1540, 0]
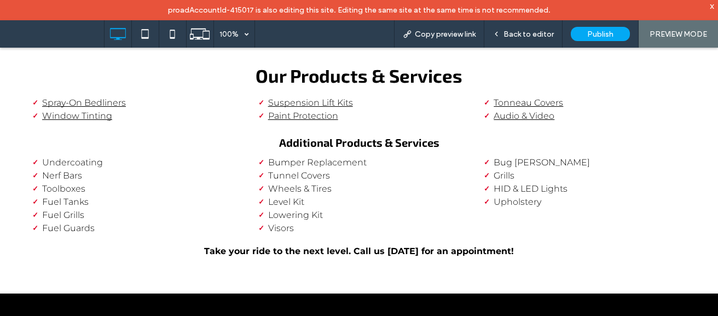
click at [127, 96] on li "Spray-On Bedliners" at bounding box center [142, 102] width 200 height 13
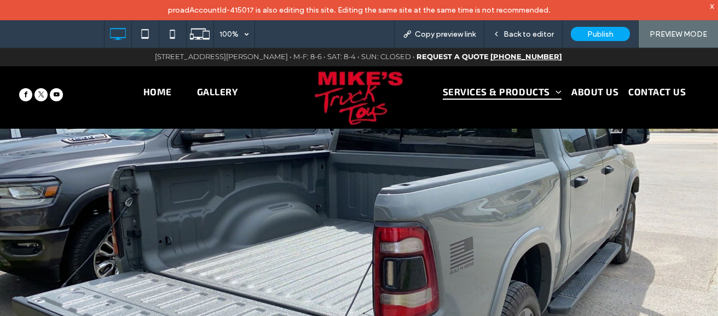
click at [504, 95] on span "SERVICES & PRODUCTS" at bounding box center [501, 91] width 119 height 17
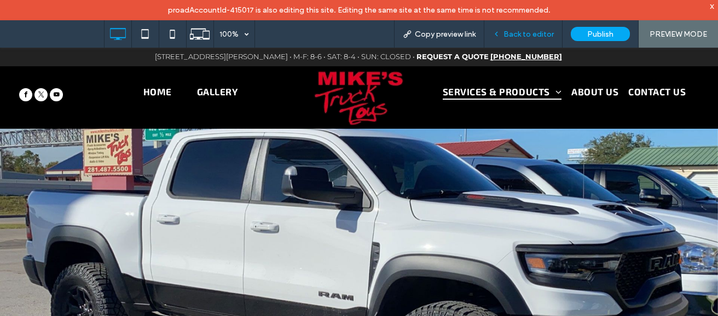
scroll to position [1410, 0]
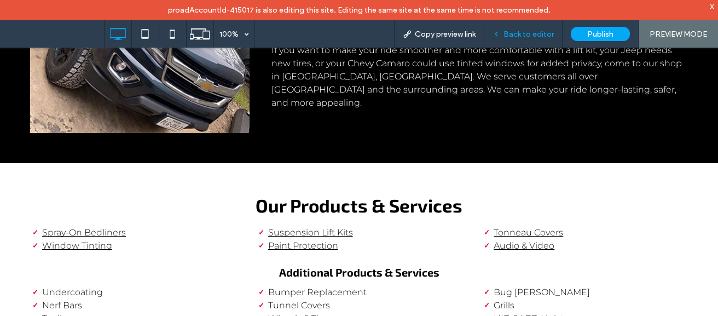
click at [530, 35] on span "Back to editor" at bounding box center [528, 34] width 50 height 9
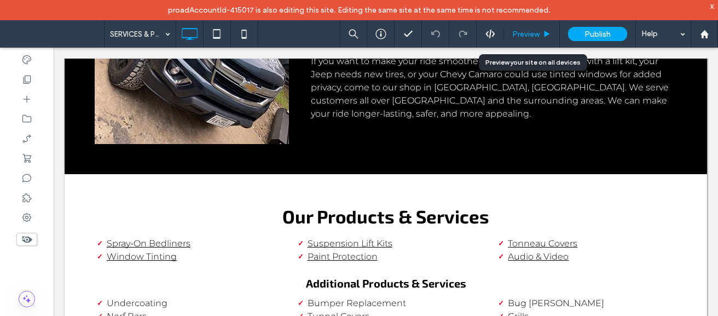
scroll to position [1423, 0]
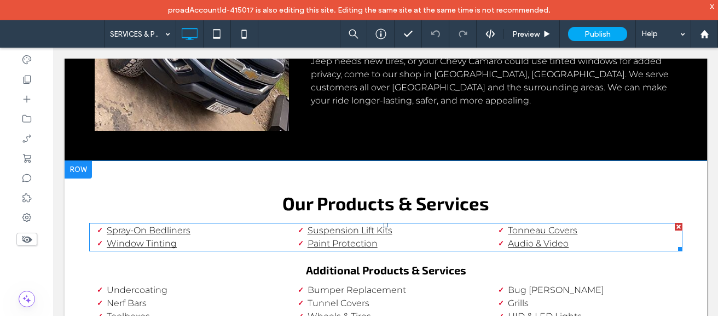
click at [178, 227] on link "Spray-On Bedliners" at bounding box center [149, 230] width 84 height 10
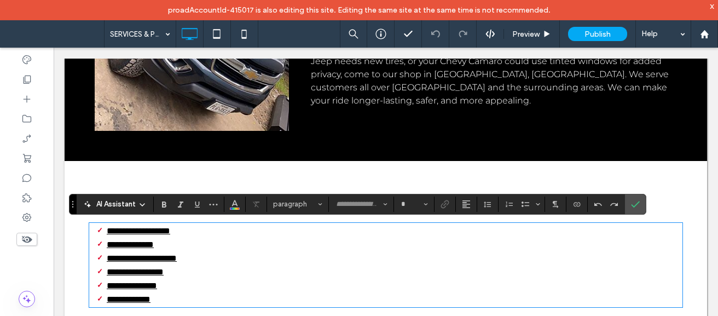
type input "**********"
type input "**"
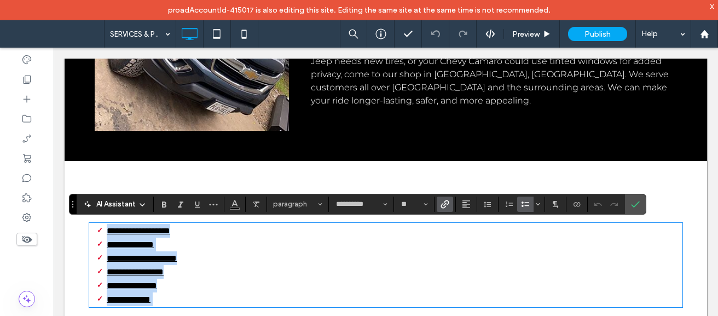
click at [170, 227] on link "**********" at bounding box center [138, 230] width 63 height 8
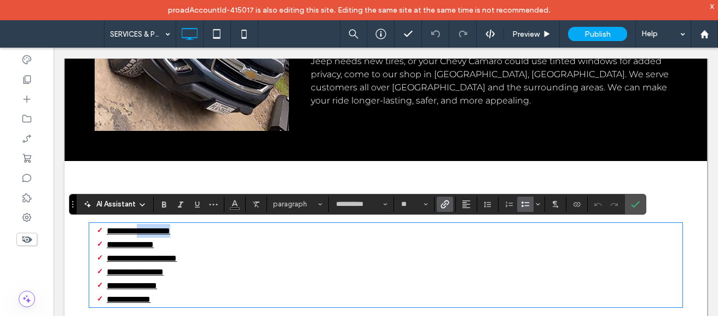
click at [170, 227] on link "**********" at bounding box center [138, 230] width 63 height 8
click at [447, 206] on icon "Link" at bounding box center [444, 204] width 9 height 9
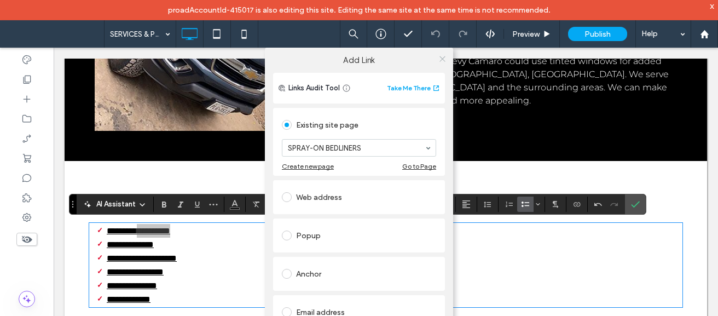
click at [440, 61] on icon at bounding box center [442, 59] width 8 height 8
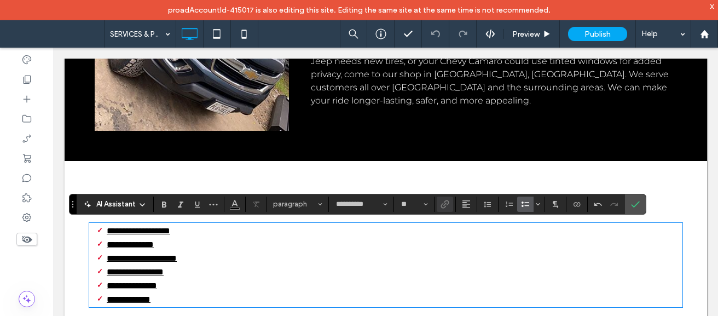
click at [154, 240] on link "**********" at bounding box center [130, 244] width 47 height 8
click at [440, 204] on icon "Link" at bounding box center [444, 204] width 9 height 9
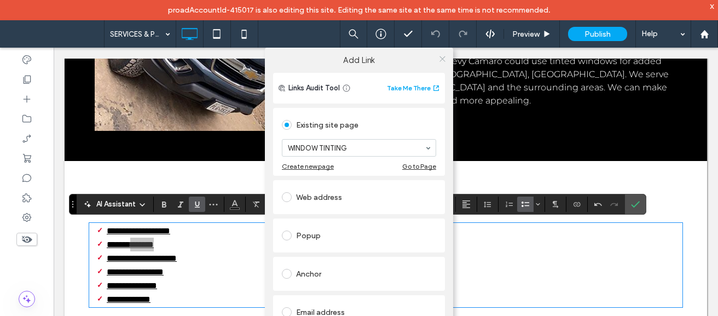
click at [438, 60] on icon at bounding box center [442, 59] width 8 height 8
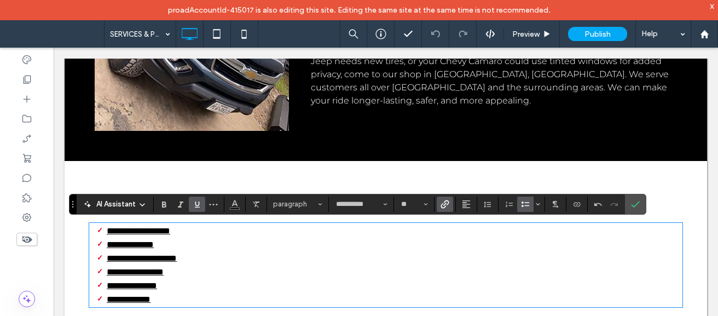
click at [177, 260] on link "**********" at bounding box center [142, 258] width 70 height 8
click at [446, 210] on span "Link" at bounding box center [444, 204] width 9 height 14
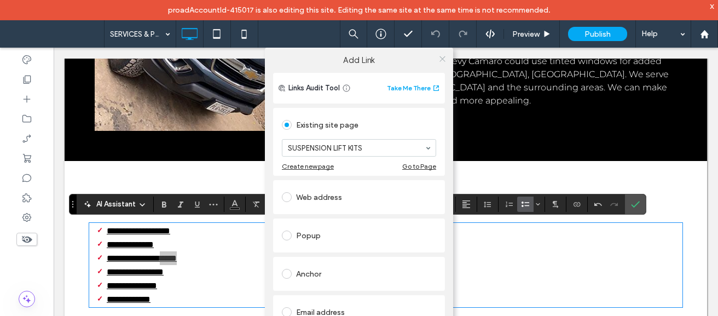
click at [441, 62] on icon at bounding box center [442, 59] width 8 height 8
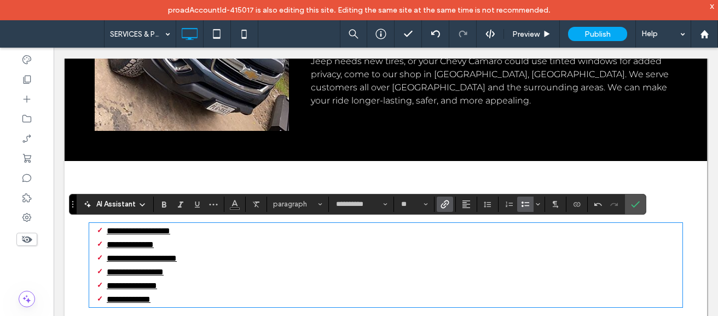
click at [136, 273] on link "**********" at bounding box center [135, 271] width 57 height 8
click at [449, 201] on label "Link" at bounding box center [444, 203] width 16 height 15
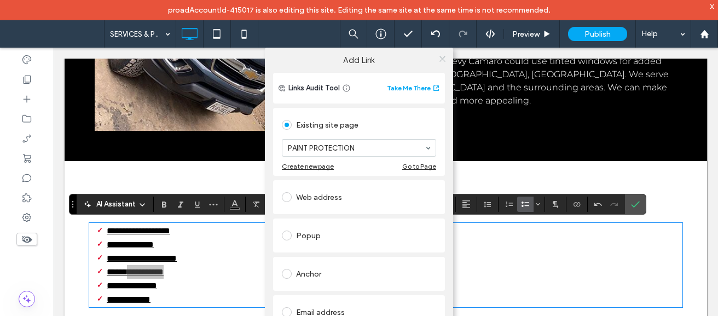
click at [439, 57] on icon at bounding box center [442, 59] width 8 height 8
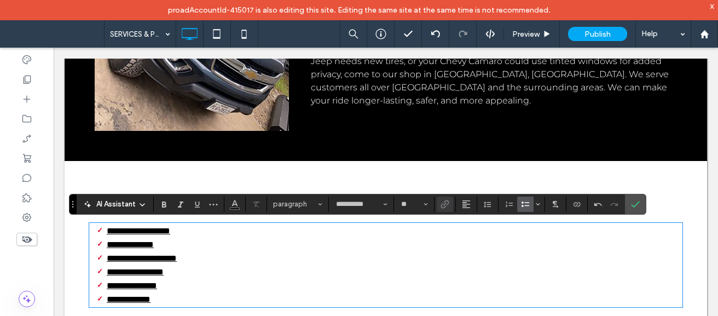
click at [157, 284] on link "**********" at bounding box center [132, 285] width 50 height 8
click at [441, 200] on icon "Link" at bounding box center [444, 204] width 9 height 9
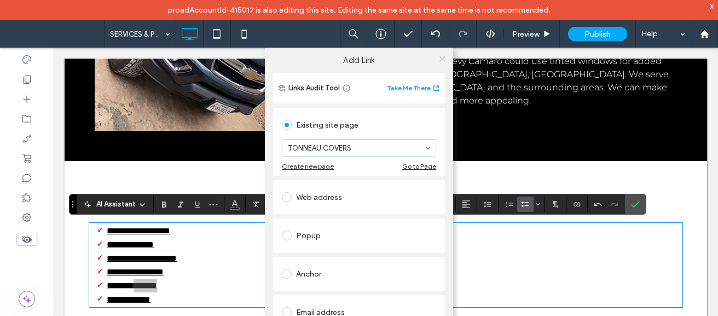
click at [438, 57] on icon at bounding box center [442, 59] width 8 height 8
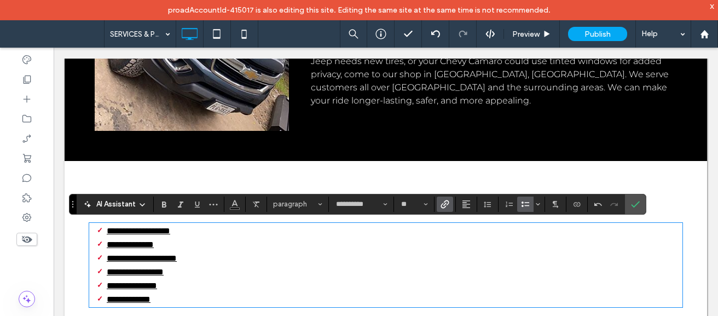
click at [146, 300] on link "**********" at bounding box center [129, 299] width 44 height 8
click at [446, 207] on icon "Link" at bounding box center [444, 204] width 9 height 9
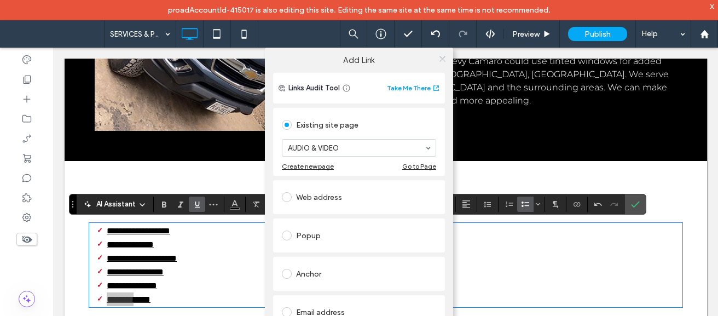
click at [442, 57] on icon at bounding box center [442, 59] width 8 height 8
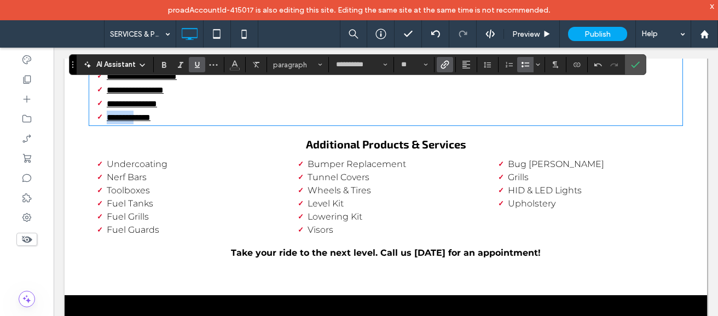
scroll to position [1639, 0]
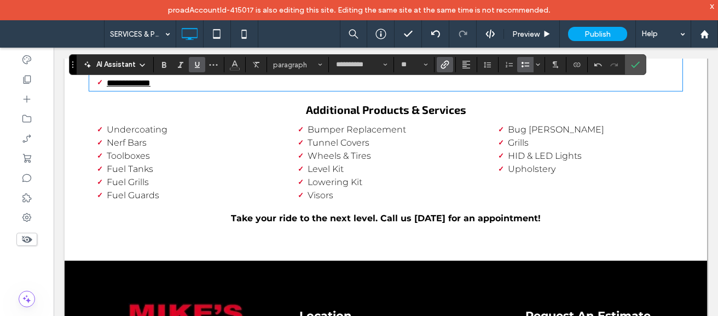
click at [179, 124] on li "Undercoating" at bounding box center [194, 129] width 174 height 13
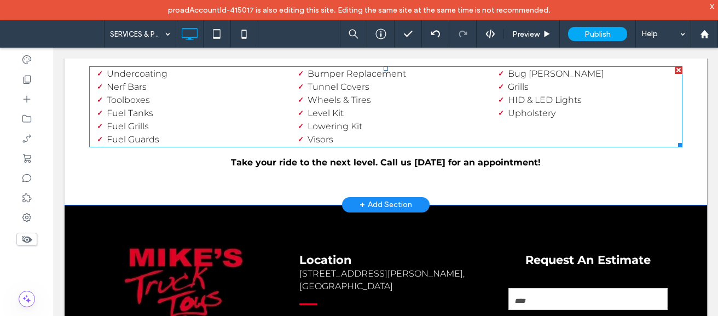
click at [149, 73] on span "Undercoating" at bounding box center [137, 73] width 61 height 10
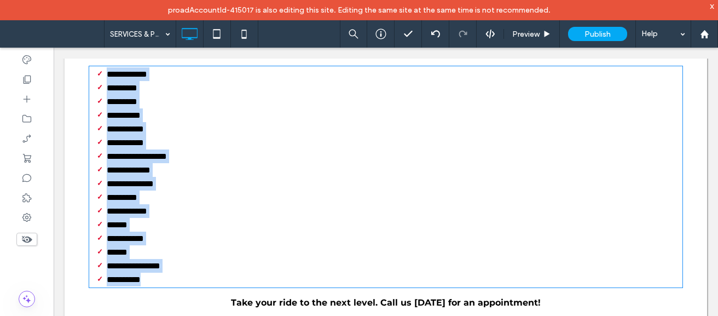
type input "**********"
type input "**"
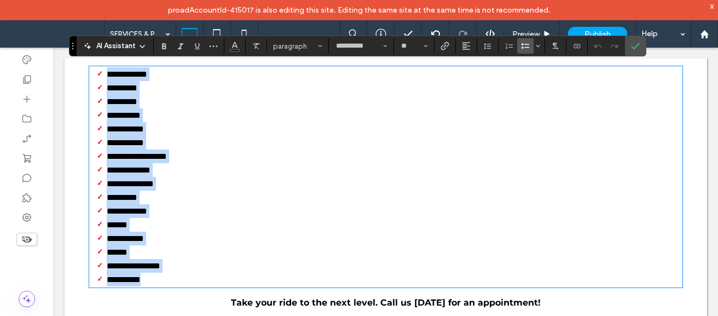
click at [147, 73] on span "**********" at bounding box center [127, 74] width 40 height 8
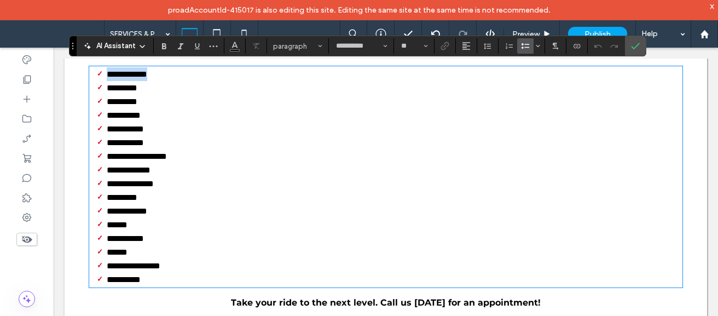
click at [147, 73] on span "**********" at bounding box center [127, 74] width 40 height 8
click at [441, 49] on icon "Link" at bounding box center [444, 46] width 9 height 9
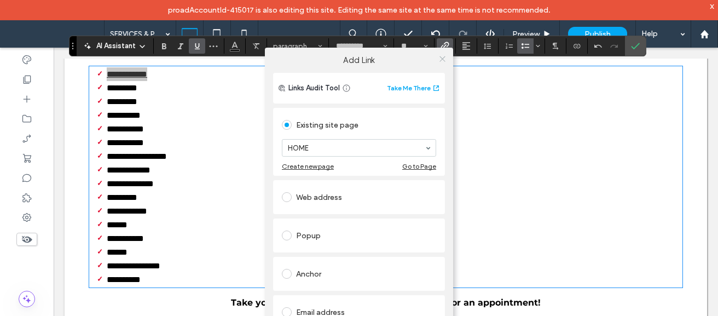
click at [438, 56] on icon at bounding box center [442, 59] width 8 height 8
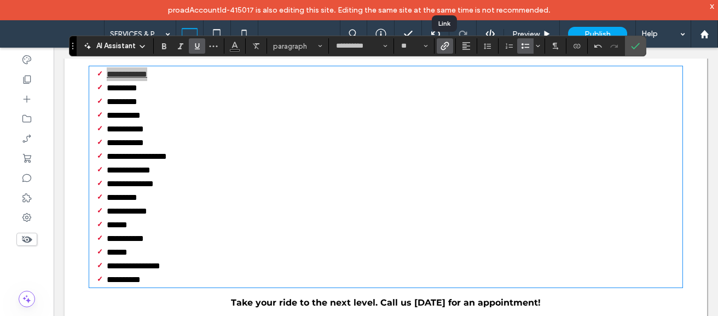
click at [444, 51] on span "Link" at bounding box center [442, 45] width 5 height 15
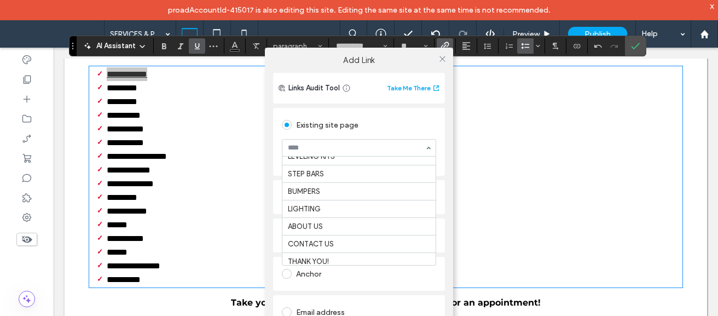
scroll to position [189, 0]
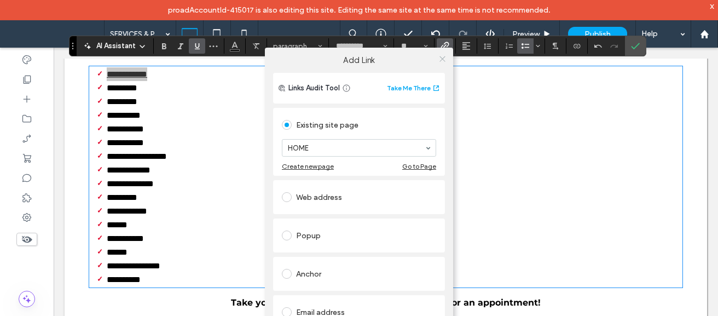
click at [438, 56] on icon at bounding box center [442, 59] width 8 height 8
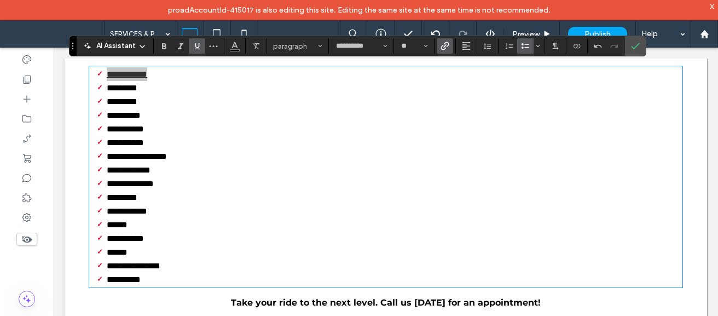
click at [443, 55] on div "**********" at bounding box center [357, 46] width 577 height 21
click at [443, 46] on icon "Link" at bounding box center [444, 46] width 9 height 9
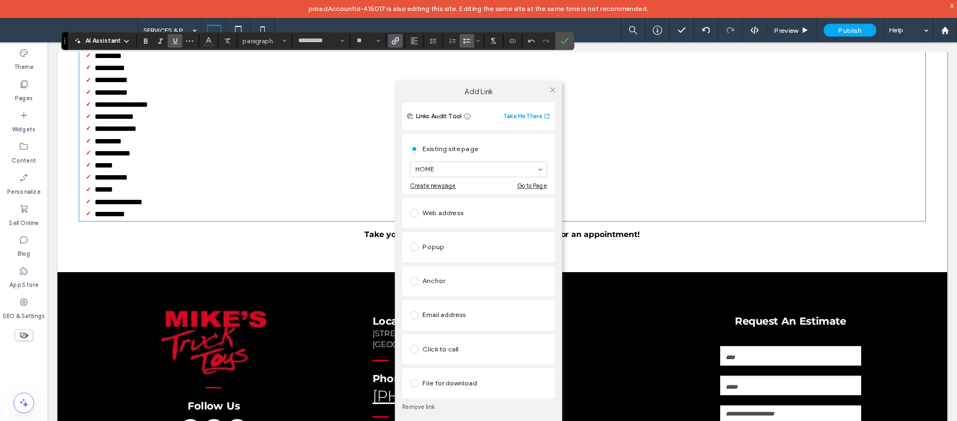
scroll to position [1638, 0]
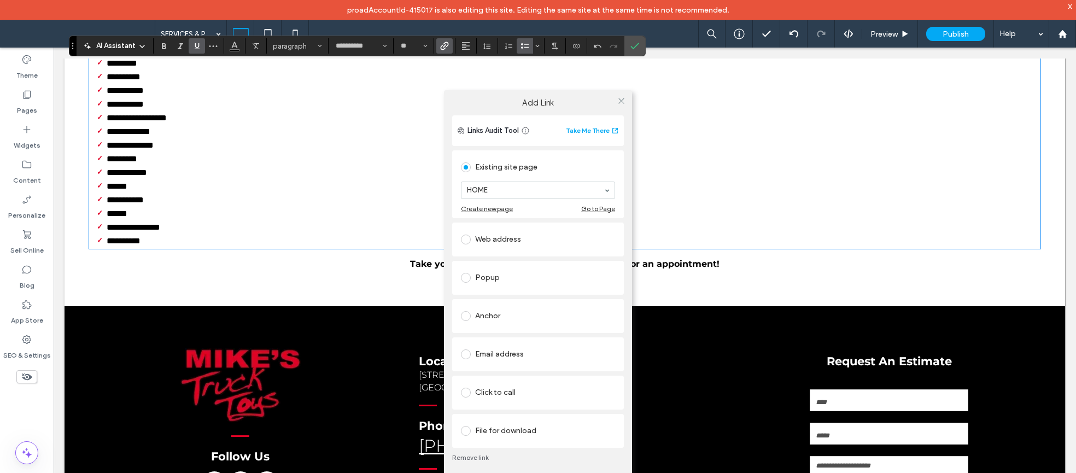
click at [476, 332] on link "Remove link" at bounding box center [538, 457] width 172 height 9
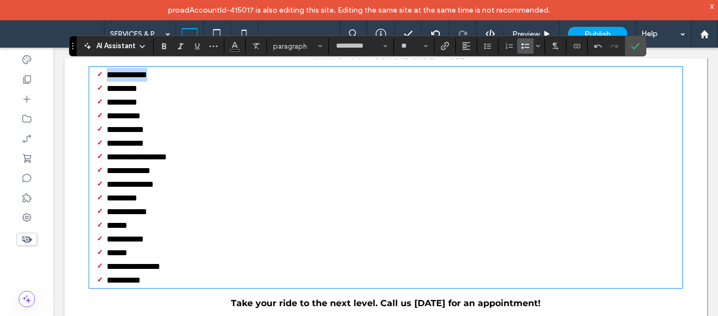
scroll to position [1639, 0]
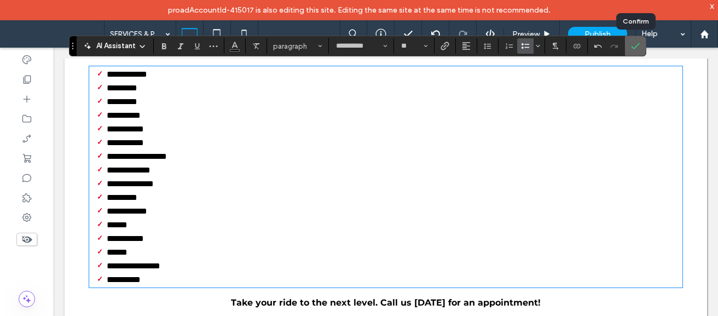
drag, startPoint x: 626, startPoint y: 49, endPoint x: 571, endPoint y: 6, distance: 69.8
click at [627, 49] on label "Confirm" at bounding box center [635, 46] width 16 height 20
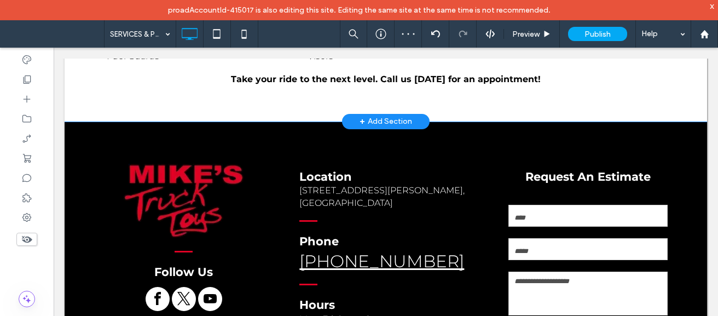
scroll to position [1731, 0]
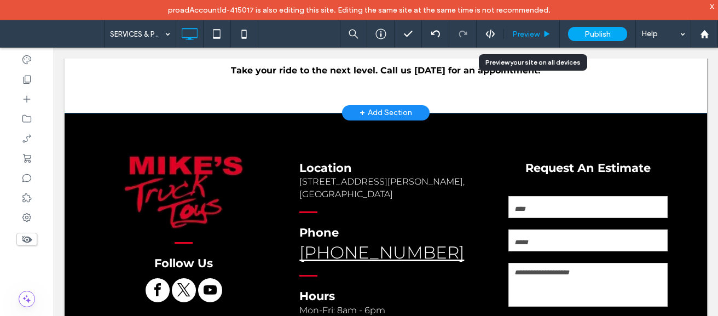
click at [526, 36] on span "Preview" at bounding box center [525, 34] width 27 height 9
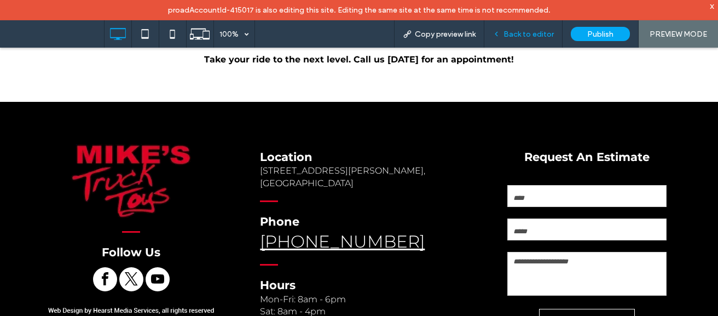
click at [526, 37] on span "Back to editor" at bounding box center [528, 34] width 50 height 9
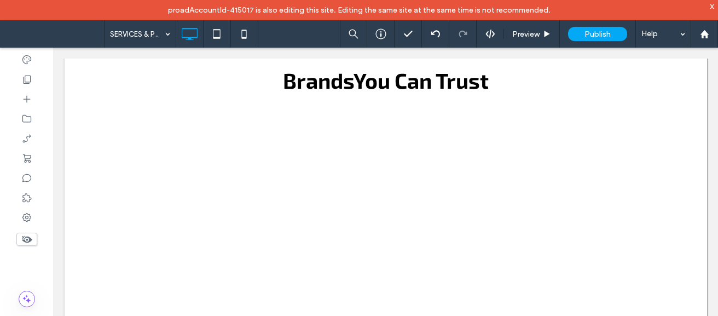
scroll to position [343, 0]
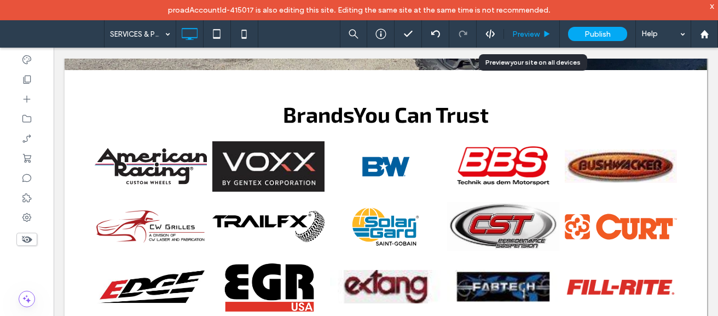
click at [521, 32] on span "Preview" at bounding box center [525, 34] width 27 height 9
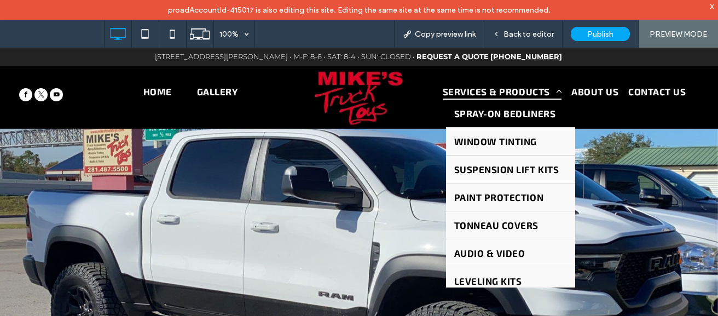
click at [487, 114] on span "SPRAY-ON BEDLINERS" at bounding box center [504, 113] width 101 height 11
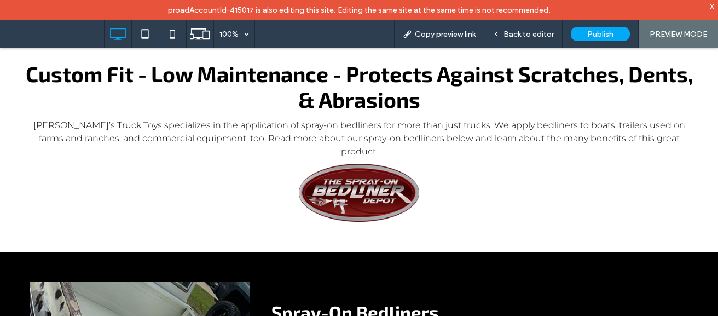
scroll to position [420, 0]
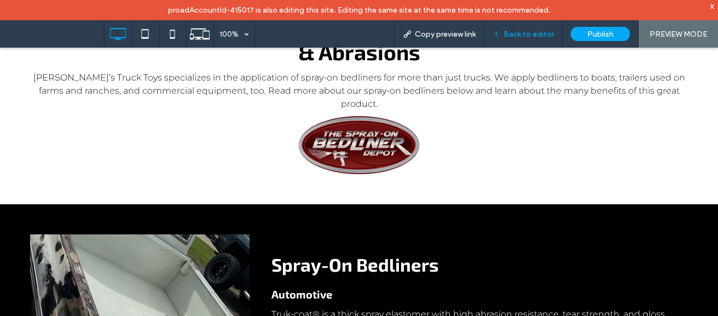
click at [517, 30] on span "Back to editor" at bounding box center [528, 34] width 50 height 9
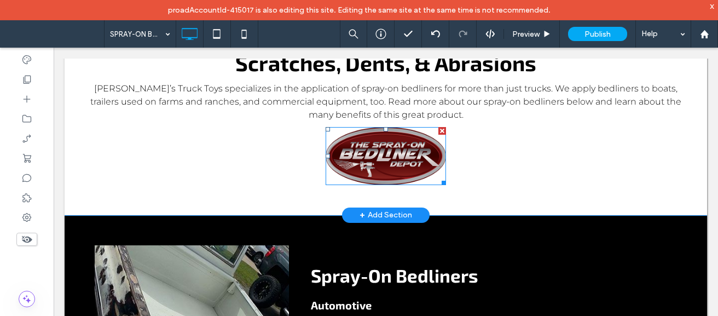
click at [360, 166] on img at bounding box center [385, 156] width 120 height 58
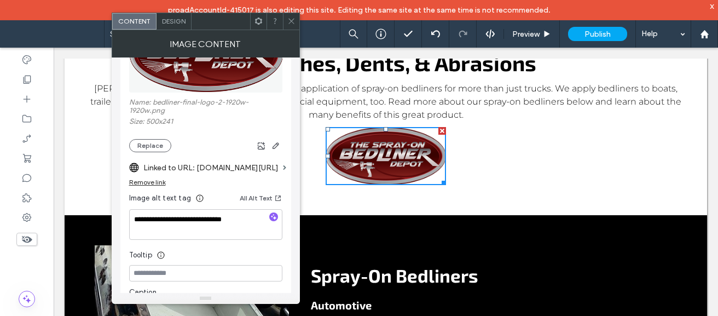
scroll to position [80, 0]
click at [294, 19] on icon at bounding box center [291, 21] width 8 height 8
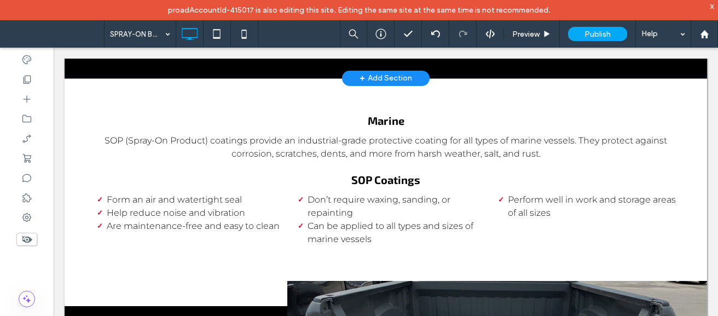
scroll to position [849, 0]
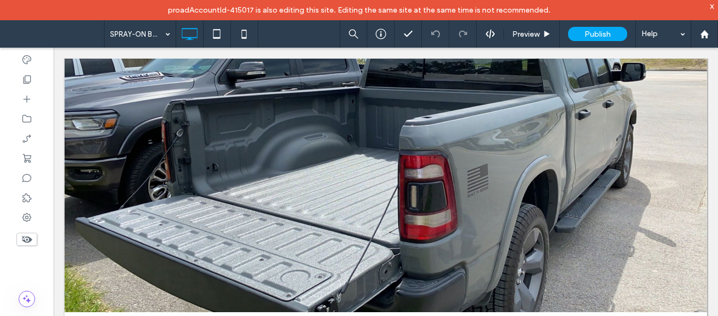
scroll to position [54, 0]
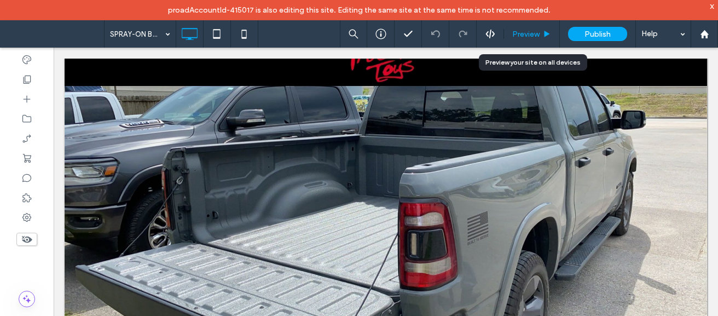
click at [524, 27] on div "Preview" at bounding box center [532, 33] width 56 height 27
click at [529, 27] on div "Preview" at bounding box center [532, 33] width 56 height 27
click at [529, 28] on div "Preview" at bounding box center [532, 33] width 56 height 27
click at [534, 34] on span "Preview" at bounding box center [525, 34] width 27 height 9
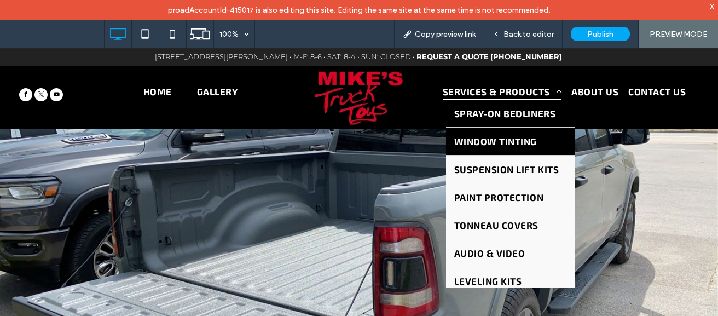
click at [497, 142] on span "WINDOW TINTING" at bounding box center [495, 141] width 83 height 11
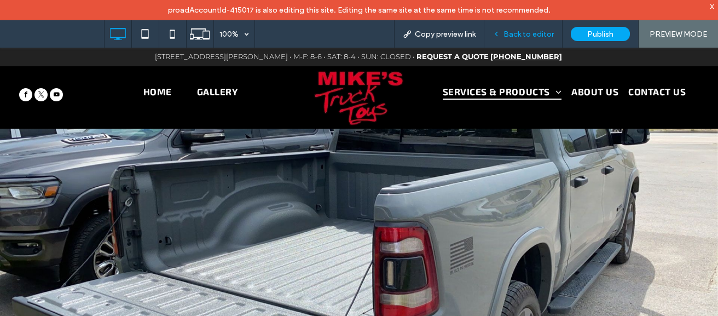
click at [511, 27] on div "Back to editor" at bounding box center [523, 33] width 78 height 27
click at [522, 32] on span "Back to editor" at bounding box center [528, 34] width 50 height 9
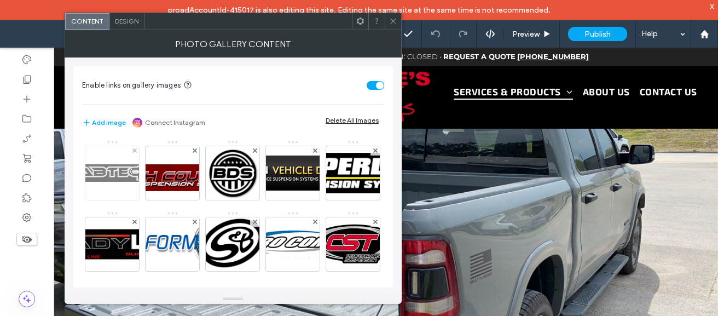
click at [95, 171] on img at bounding box center [112, 173] width 88 height 18
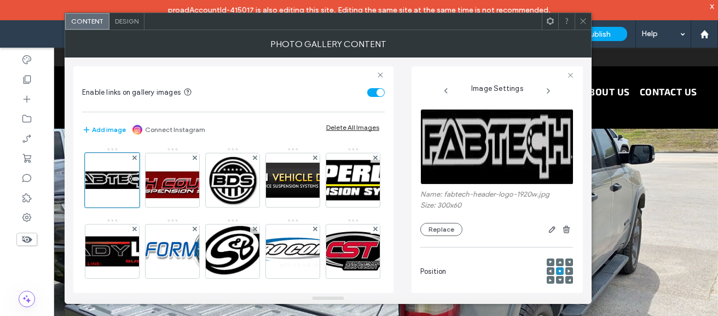
scroll to position [331, 0]
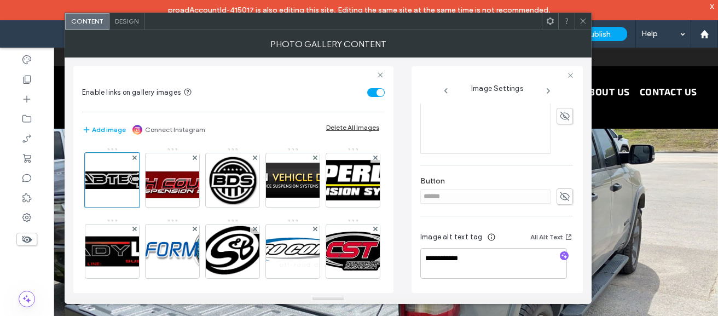
click at [546, 90] on icon at bounding box center [548, 90] width 9 height 9
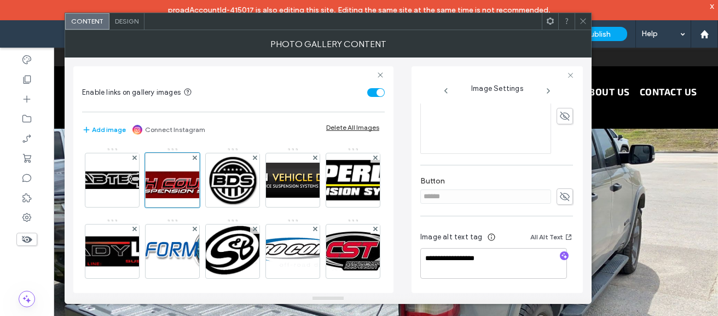
click at [546, 90] on icon at bounding box center [548, 90] width 9 height 9
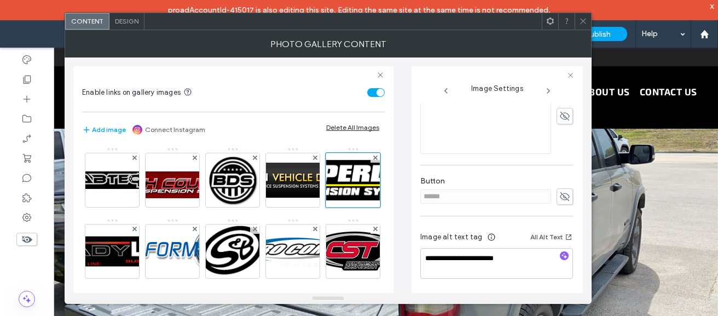
scroll to position [325, 0]
click at [546, 90] on icon at bounding box center [548, 90] width 9 height 9
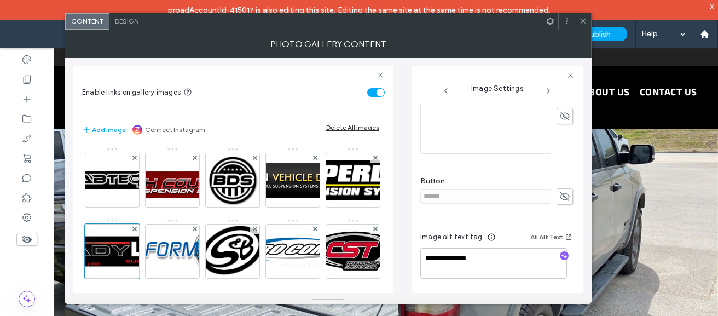
click at [546, 90] on icon at bounding box center [548, 90] width 9 height 9
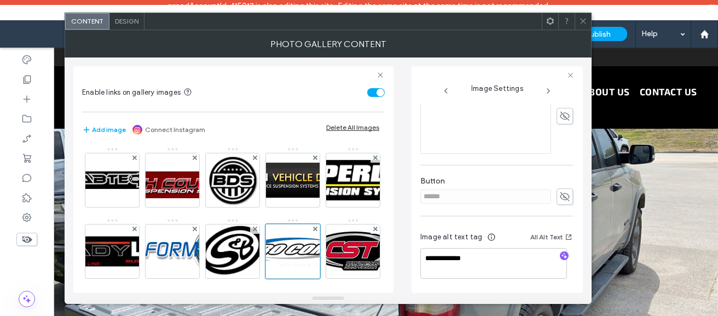
click at [546, 90] on icon at bounding box center [548, 90] width 9 height 9
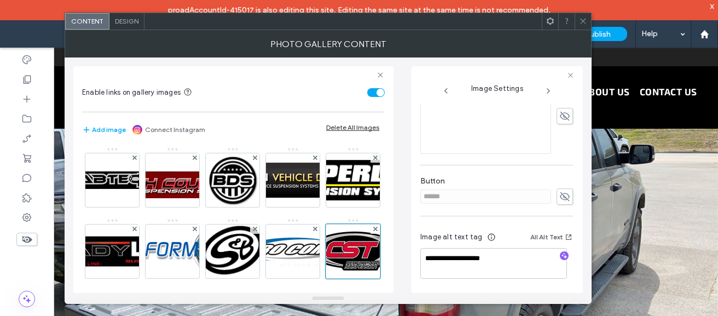
scroll to position [325, 0]
click at [546, 90] on icon at bounding box center [548, 90] width 9 height 9
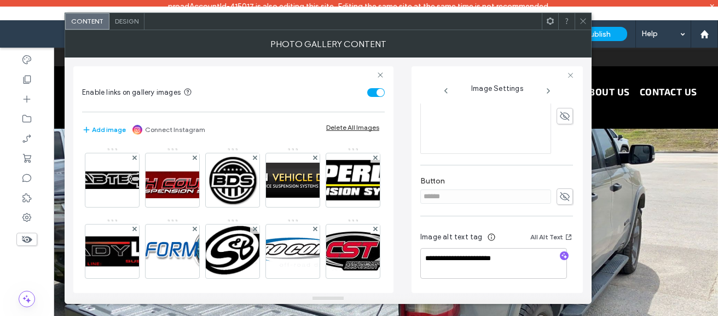
click at [546, 90] on icon at bounding box center [548, 90] width 9 height 9
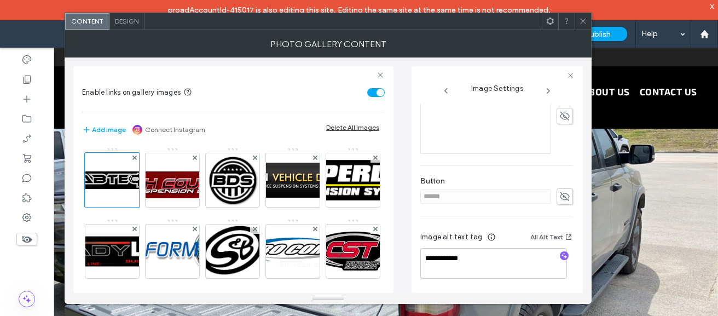
click at [546, 90] on icon at bounding box center [548, 90] width 9 height 9
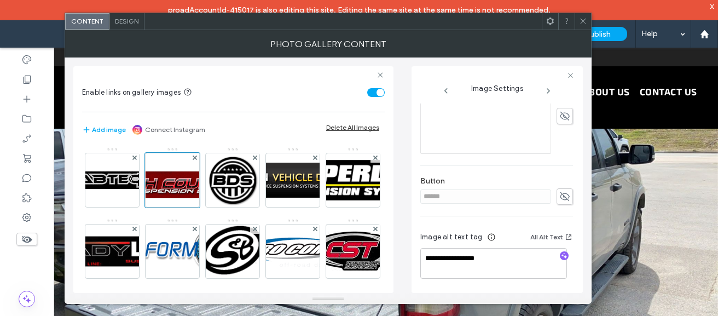
click at [546, 90] on icon at bounding box center [548, 90] width 9 height 9
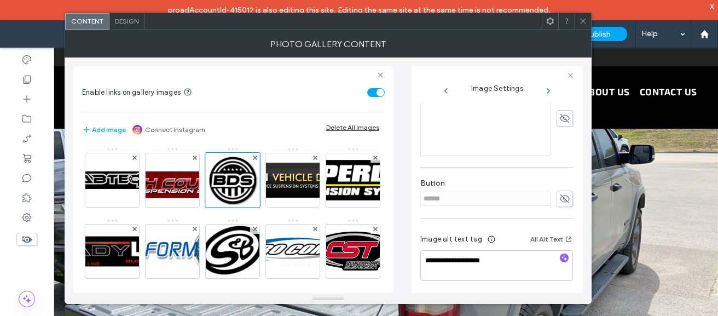
scroll to position [339, 0]
click at [581, 28] on span at bounding box center [583, 21] width 8 height 16
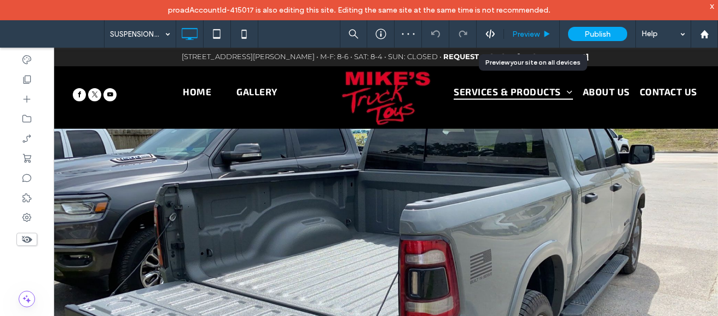
click at [529, 32] on span "Preview" at bounding box center [525, 34] width 27 height 9
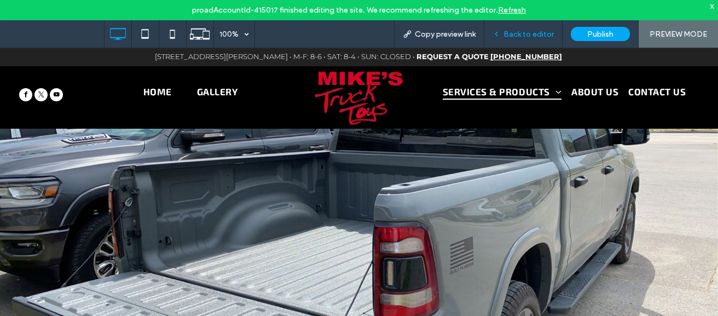
click at [517, 28] on div "Back to editor" at bounding box center [523, 33] width 78 height 27
click at [521, 30] on span "Back to editor" at bounding box center [528, 34] width 50 height 9
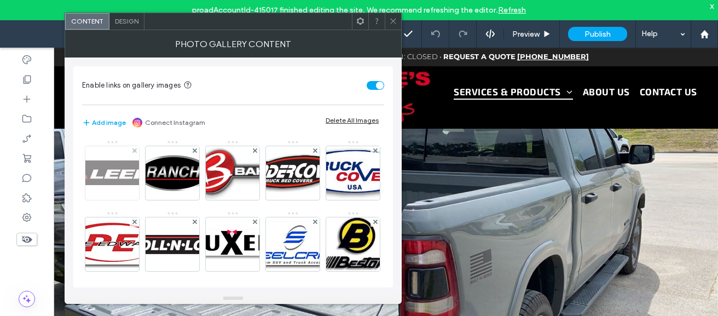
click at [131, 178] on img at bounding box center [112, 172] width 88 height 25
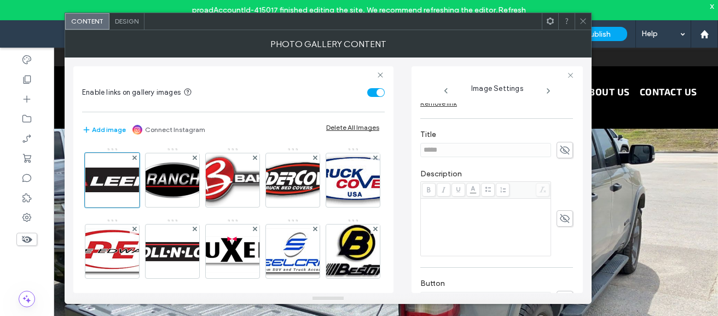
scroll to position [264, 0]
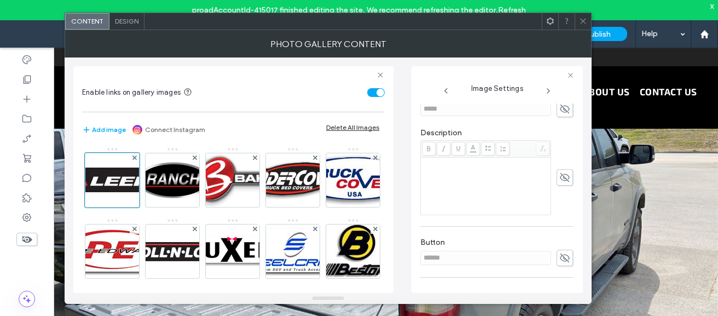
click at [576, 207] on div "Image Settings Name: leer-1920w.jpg Size: 184x52 Replace Position Linked to URL…" at bounding box center [496, 179] width 171 height 226
click at [576, 184] on div "Image Settings Name: leer-1920w.jpg Size: 184x52 Replace Position Linked to URL…" at bounding box center [496, 179] width 171 height 226
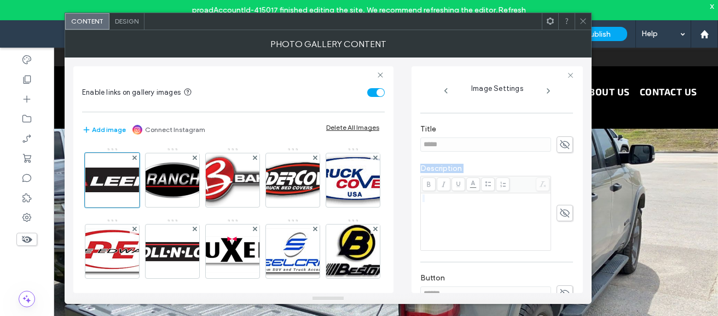
scroll to position [325, 0]
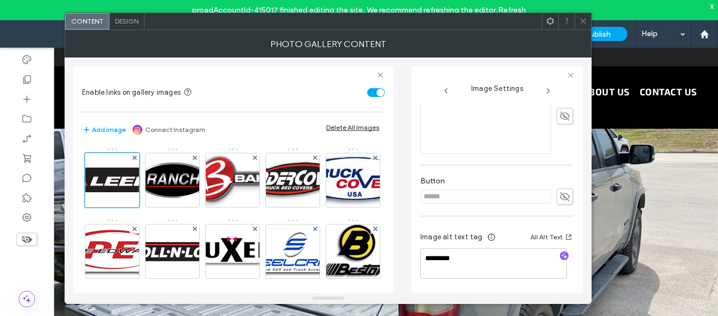
click at [547, 91] on icon at bounding box center [548, 90] width 9 height 9
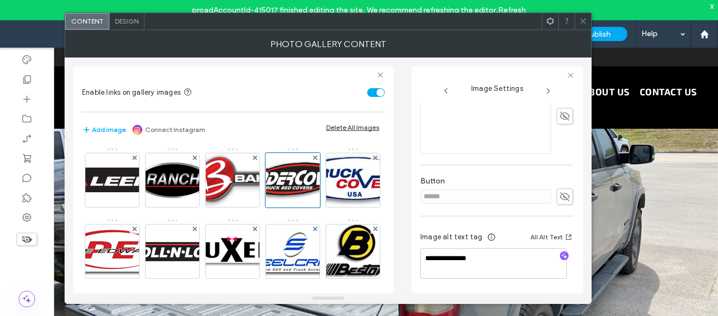
click at [547, 91] on icon at bounding box center [548, 90] width 9 height 9
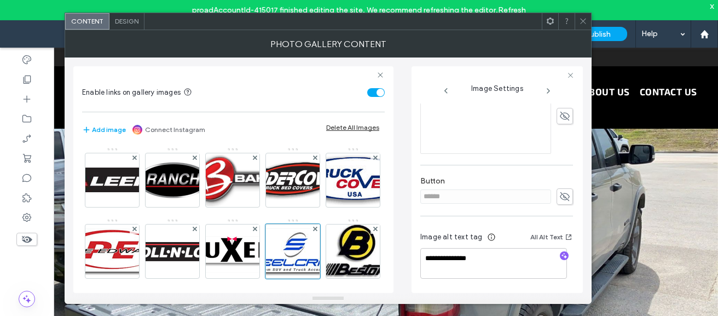
click at [547, 91] on icon at bounding box center [548, 90] width 9 height 9
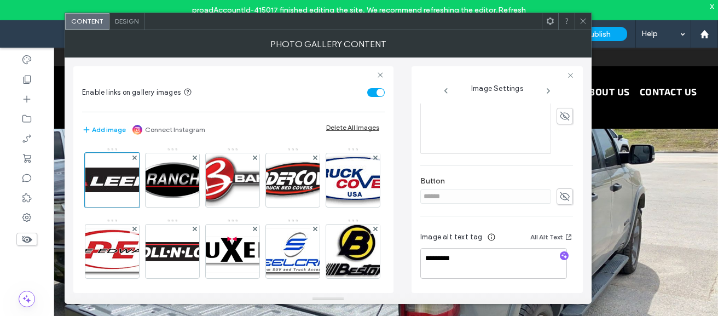
click at [547, 91] on icon at bounding box center [548, 90] width 9 height 9
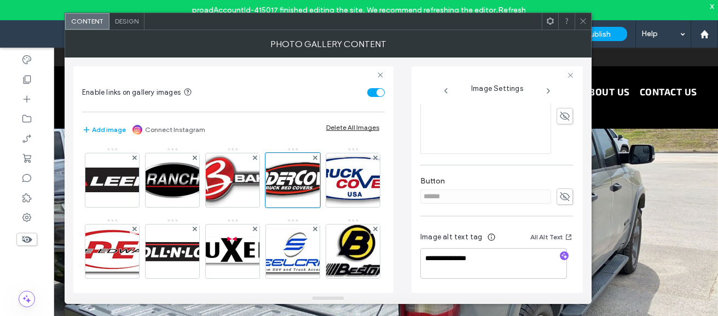
click at [547, 91] on icon at bounding box center [548, 90] width 9 height 9
click at [585, 18] on icon at bounding box center [583, 21] width 8 height 8
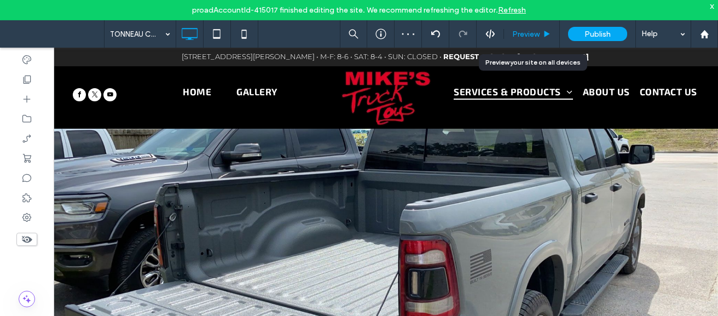
click at [551, 27] on div "Preview" at bounding box center [532, 33] width 56 height 27
click at [541, 30] on div "Preview" at bounding box center [531, 34] width 55 height 9
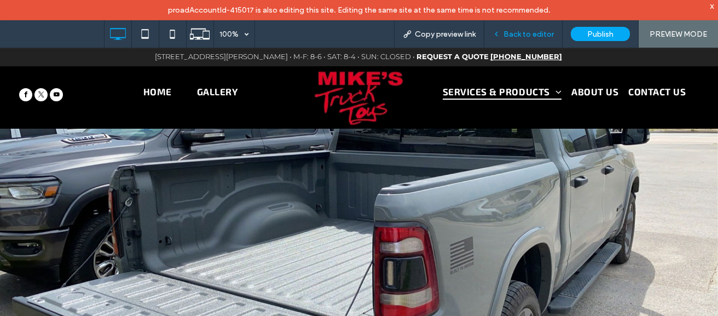
click at [531, 30] on span "Back to editor" at bounding box center [528, 34] width 50 height 9
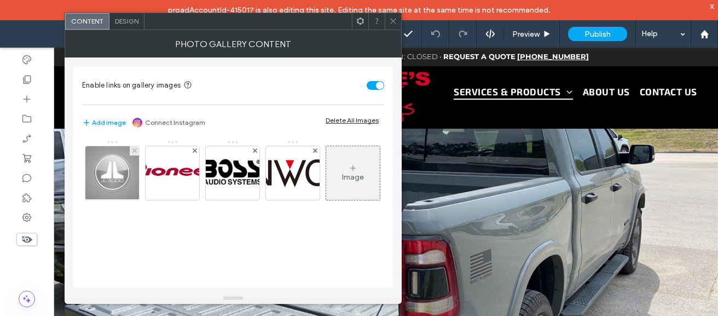
click at [119, 176] on img at bounding box center [112, 173] width 86 height 54
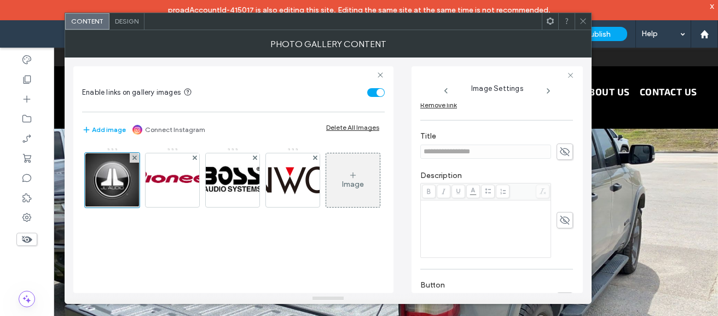
scroll to position [331, 0]
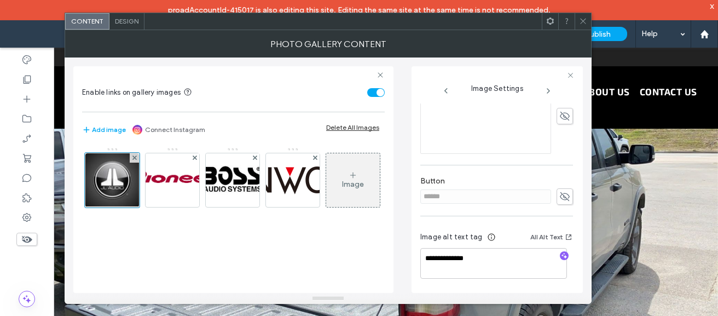
click at [546, 90] on icon at bounding box center [548, 90] width 9 height 9
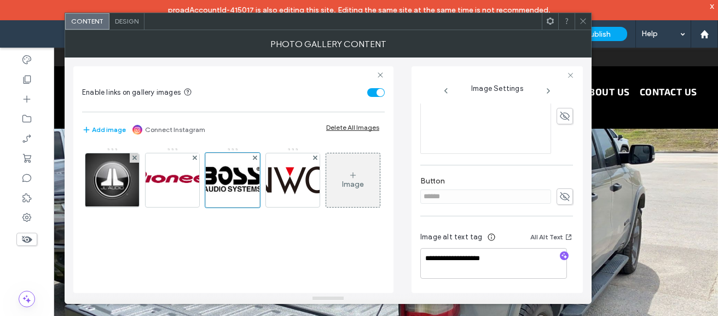
click at [546, 90] on icon at bounding box center [548, 90] width 9 height 9
click at [580, 22] on icon at bounding box center [583, 21] width 8 height 8
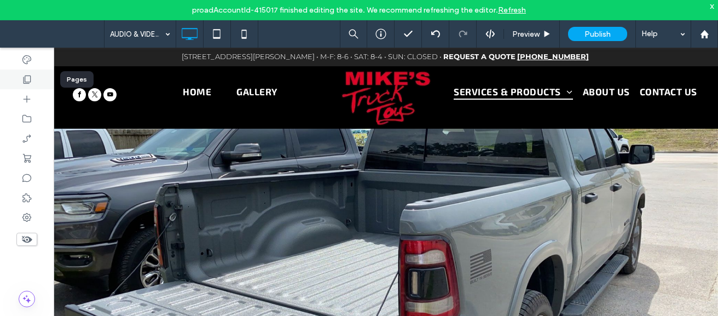
click at [32, 74] on icon at bounding box center [26, 79] width 11 height 11
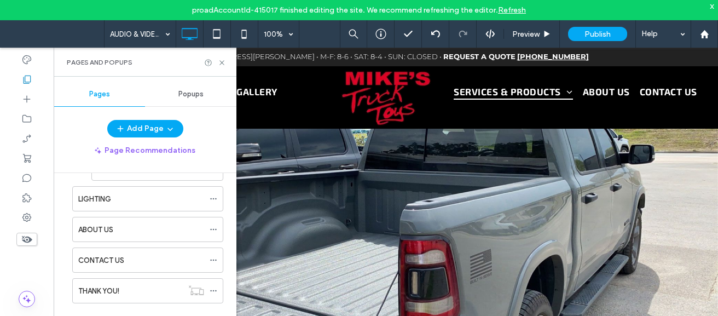
scroll to position [224, 0]
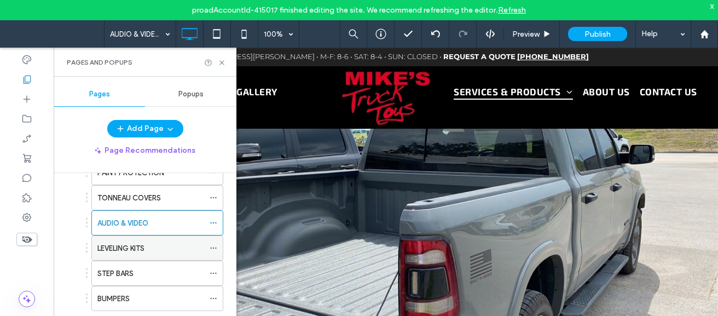
click at [144, 252] on label "LEVELING KITS" at bounding box center [120, 247] width 47 height 19
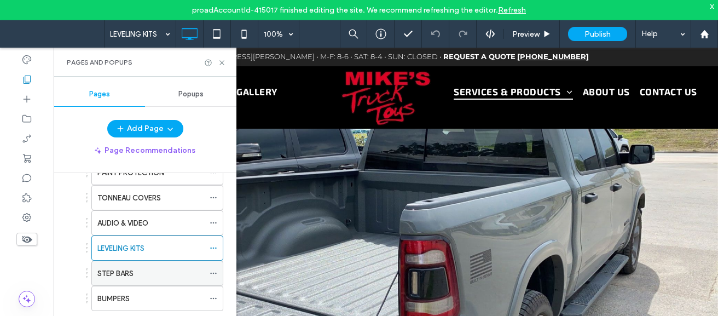
click at [133, 273] on label "STEP BARS" at bounding box center [115, 273] width 36 height 19
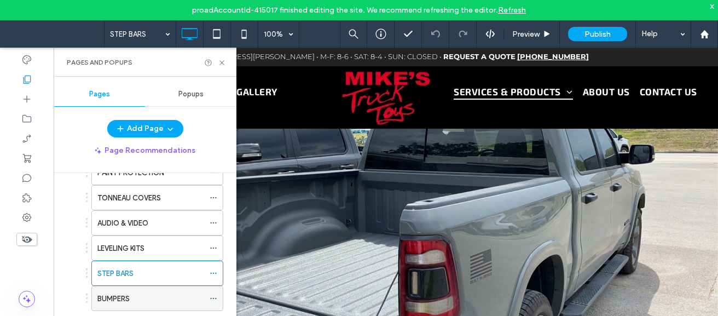
click at [133, 294] on div "BUMPERS" at bounding box center [150, 298] width 107 height 11
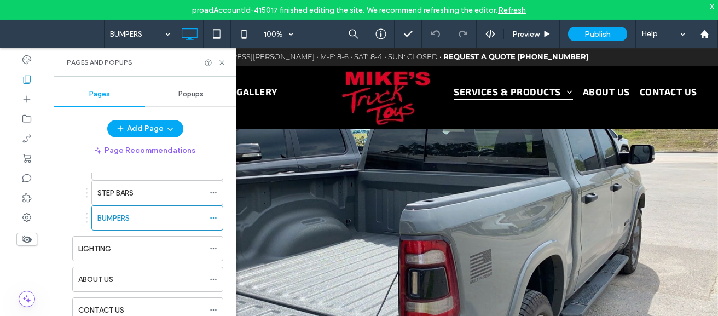
scroll to position [306, 0]
click at [148, 246] on div "LIGHTING" at bounding box center [141, 246] width 126 height 11
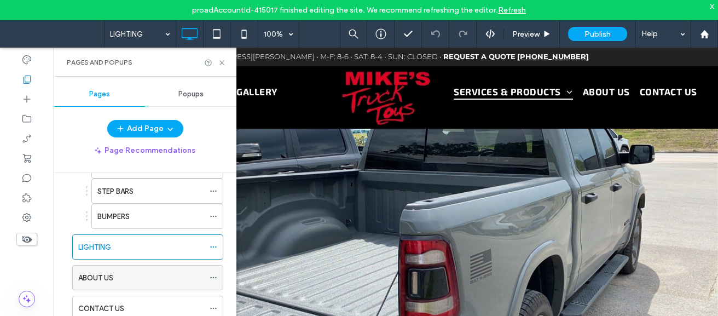
click at [162, 270] on div "ABOUT US" at bounding box center [141, 277] width 126 height 24
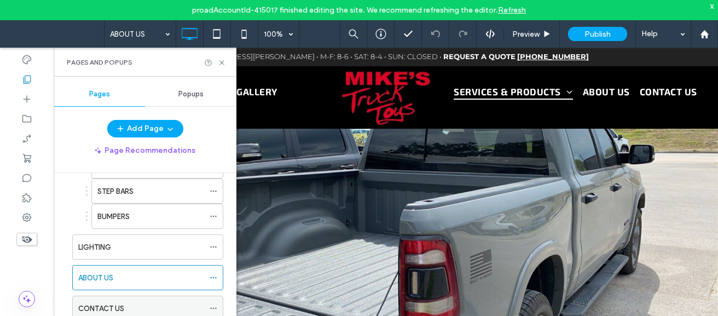
click at [132, 307] on div "CONTACT US" at bounding box center [141, 307] width 126 height 11
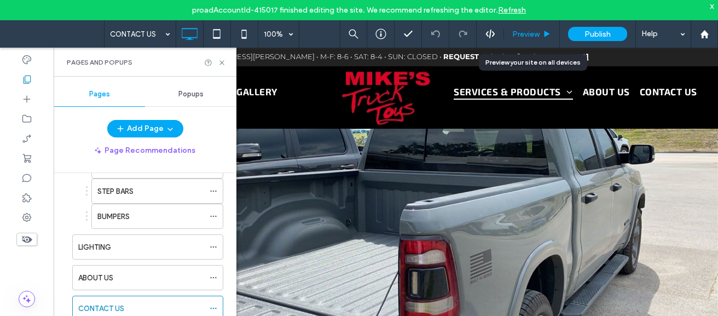
click at [521, 32] on span "Preview" at bounding box center [525, 34] width 27 height 9
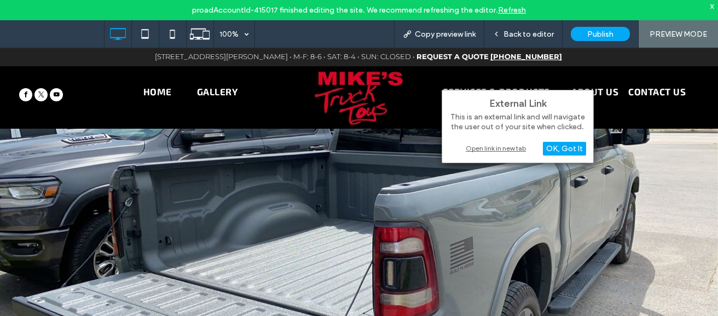
click at [472, 154] on div "External Link This is an external link and will navigate the user out of your s…" at bounding box center [517, 126] width 152 height 73
click at [481, 153] on div "Open link in new tab" at bounding box center [517, 147] width 137 height 11
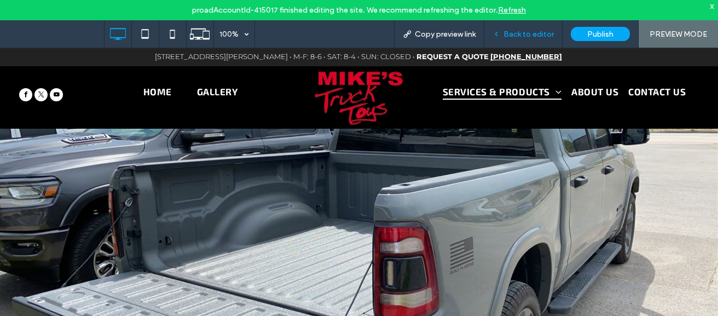
click at [530, 30] on span "Back to editor" at bounding box center [528, 34] width 50 height 9
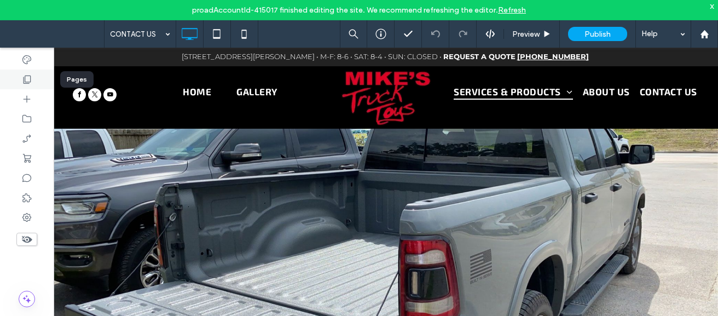
click at [32, 83] on div at bounding box center [27, 79] width 54 height 20
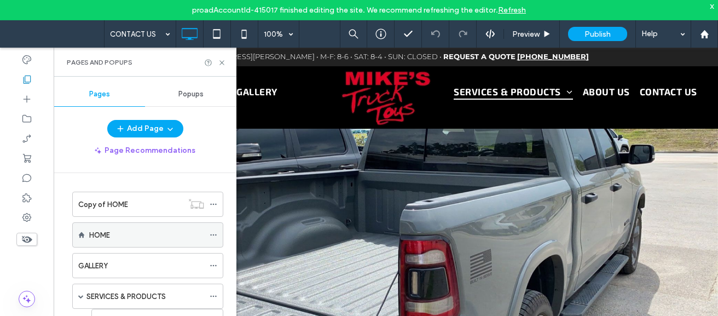
click at [211, 232] on icon at bounding box center [213, 235] width 8 height 8
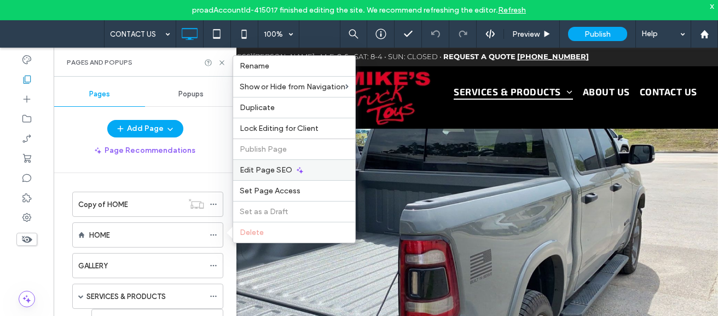
click at [288, 166] on span "Edit Page SEO" at bounding box center [266, 169] width 53 height 9
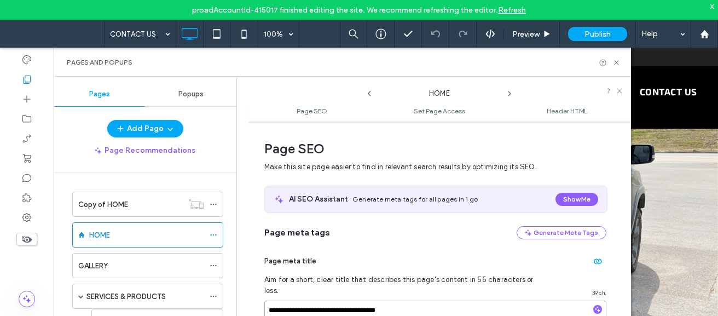
click at [434, 300] on input "**********" at bounding box center [435, 309] width 342 height 19
click at [508, 92] on icon at bounding box center [509, 93] width 9 height 9
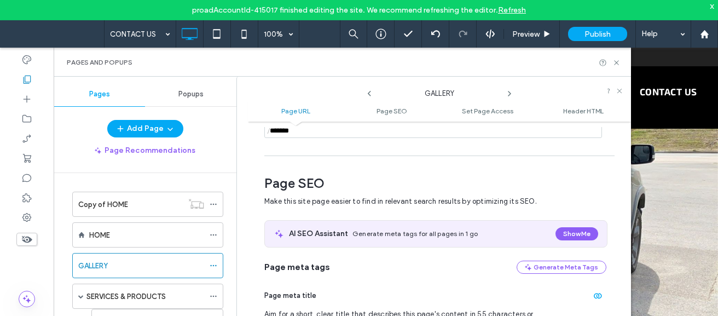
scroll to position [153, 0]
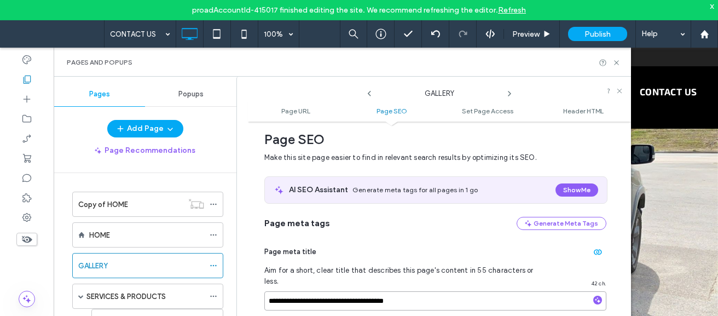
click at [420, 291] on input "**********" at bounding box center [435, 300] width 342 height 19
click at [512, 91] on icon at bounding box center [509, 93] width 9 height 9
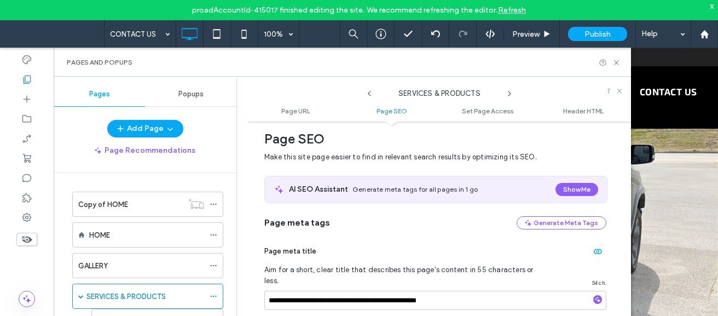
scroll to position [161, 0]
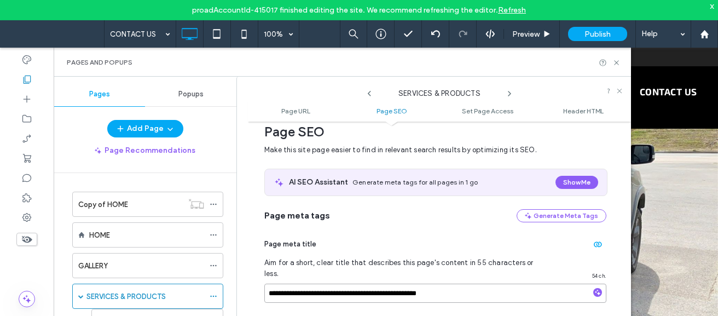
click at [469, 287] on input "**********" at bounding box center [435, 292] width 342 height 19
click at [507, 90] on icon at bounding box center [509, 93] width 9 height 9
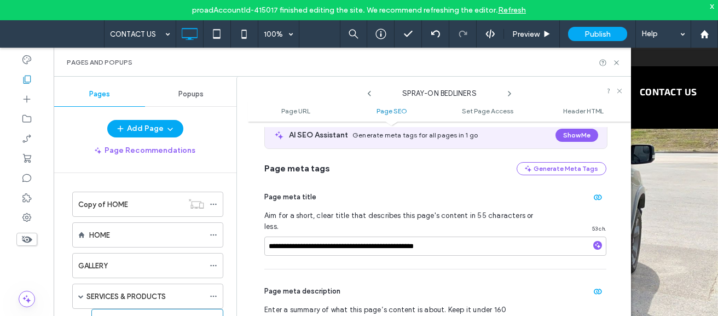
scroll to position [237, 0]
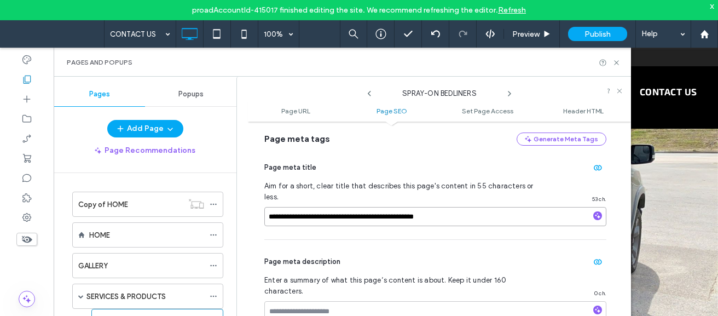
click at [476, 211] on input "**********" at bounding box center [435, 216] width 342 height 19
click at [506, 96] on icon at bounding box center [509, 93] width 9 height 9
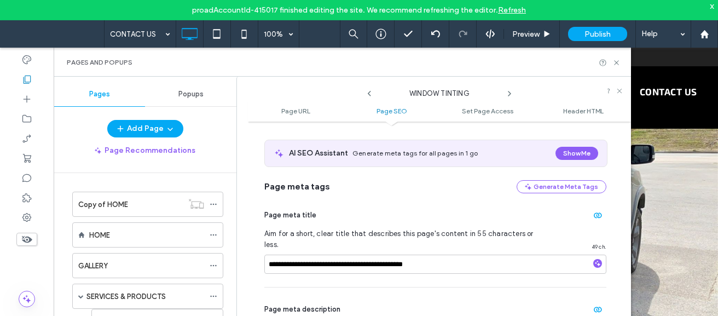
scroll to position [244, 0]
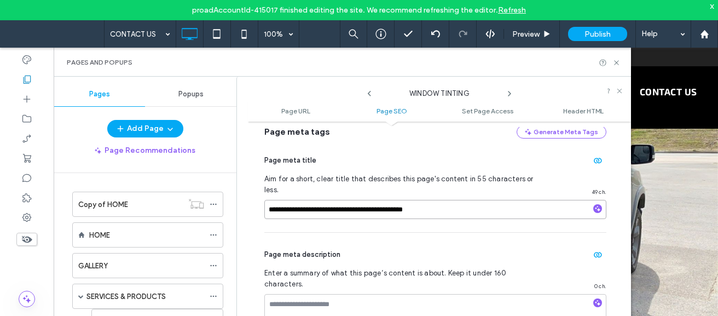
click at [455, 200] on input "**********" at bounding box center [435, 209] width 342 height 19
click at [507, 92] on icon at bounding box center [509, 93] width 9 height 9
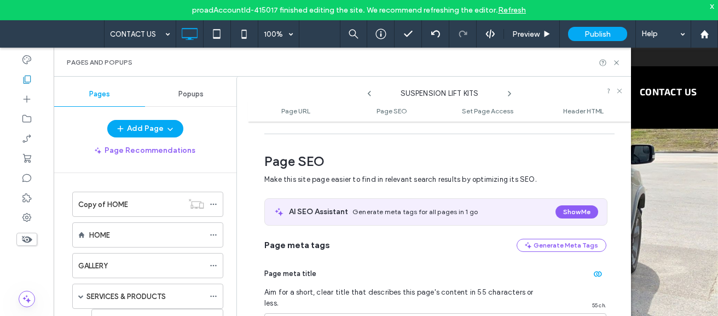
scroll to position [135, 0]
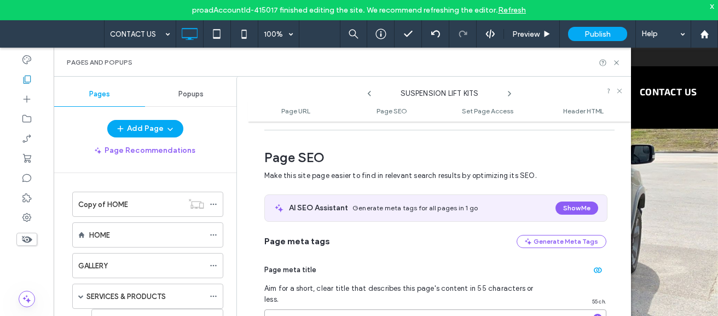
click at [459, 309] on input "**********" at bounding box center [435, 318] width 342 height 19
click at [508, 96] on icon at bounding box center [509, 93] width 9 height 9
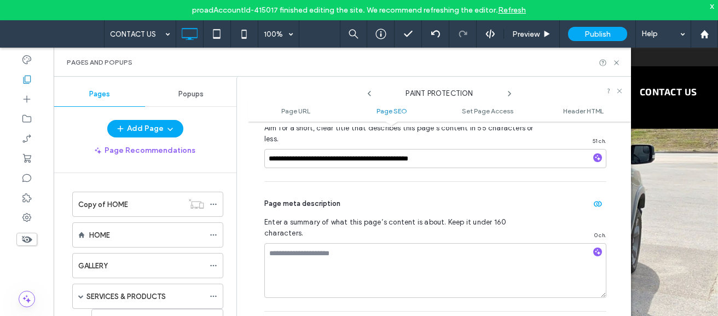
scroll to position [284, 0]
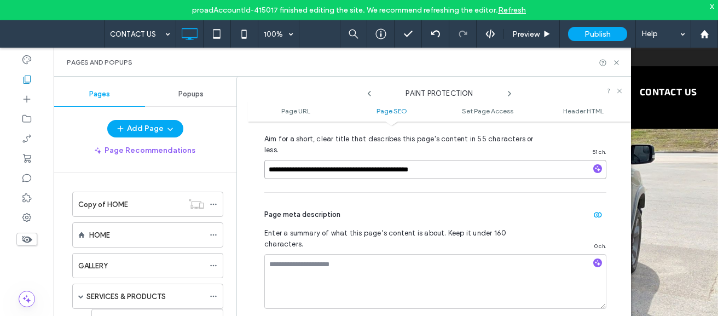
click at [425, 161] on input "**********" at bounding box center [435, 169] width 342 height 19
click at [510, 96] on icon at bounding box center [509, 93] width 9 height 9
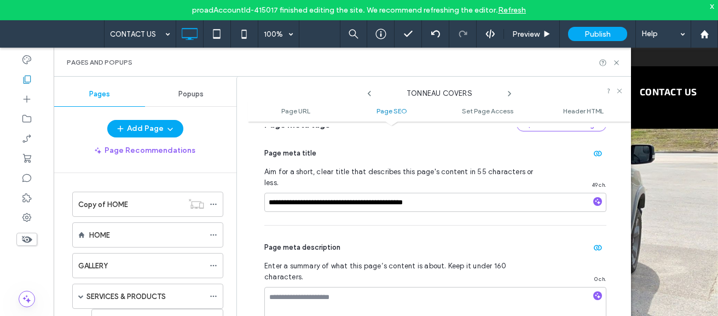
scroll to position [263, 0]
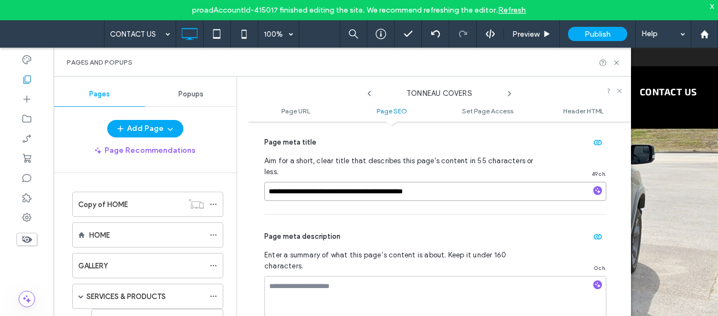
click at [434, 182] on input "**********" at bounding box center [435, 191] width 342 height 19
click at [509, 91] on icon at bounding box center [509, 93] width 9 height 9
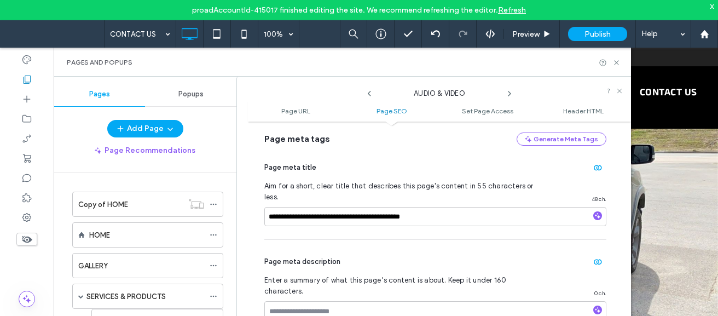
scroll to position [241, 0]
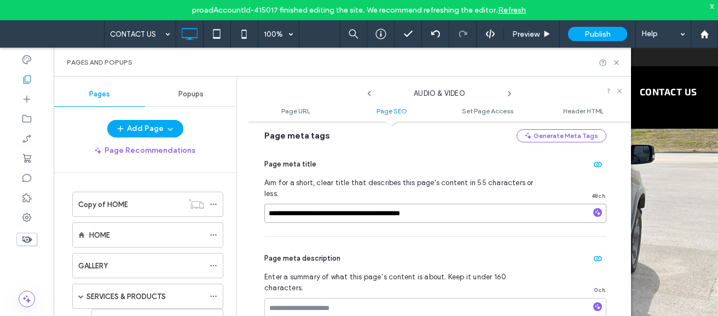
click at [447, 206] on input "**********" at bounding box center [435, 212] width 342 height 19
click at [507, 94] on icon at bounding box center [509, 93] width 9 height 9
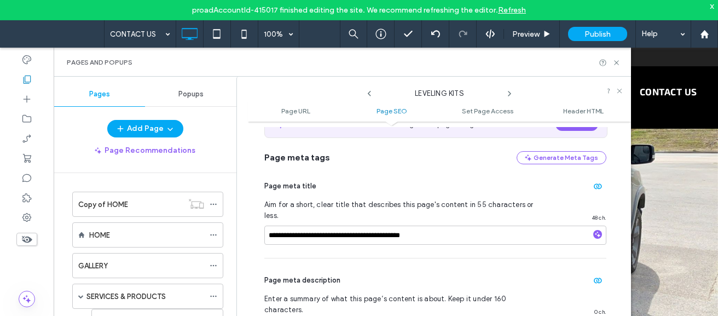
scroll to position [234, 0]
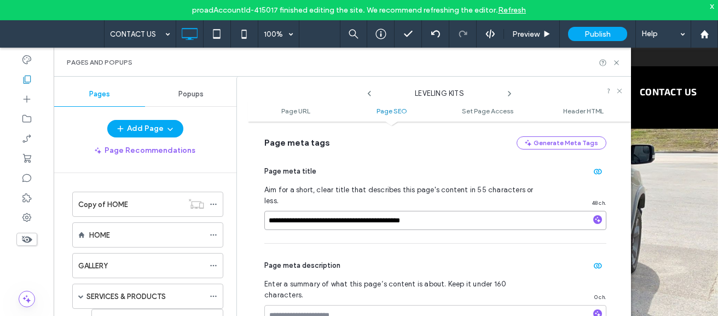
click at [431, 217] on input "**********" at bounding box center [435, 220] width 342 height 19
click at [507, 95] on icon at bounding box center [509, 93] width 9 height 9
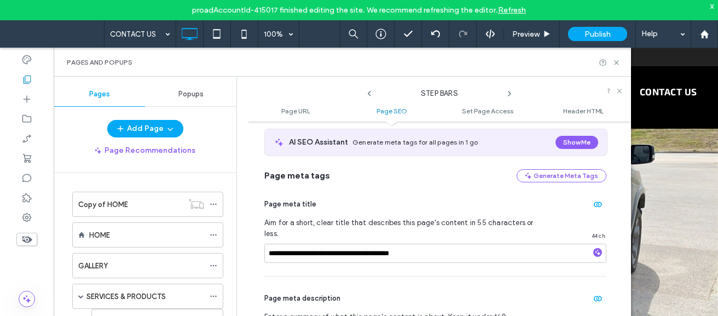
scroll to position [223, 0]
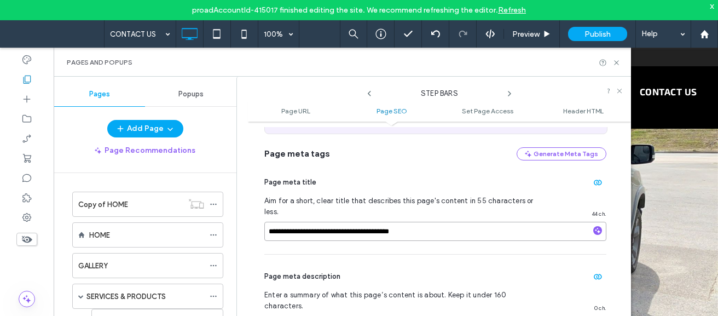
click at [431, 224] on input "**********" at bounding box center [435, 230] width 342 height 19
click at [510, 95] on icon at bounding box center [509, 93] width 9 height 9
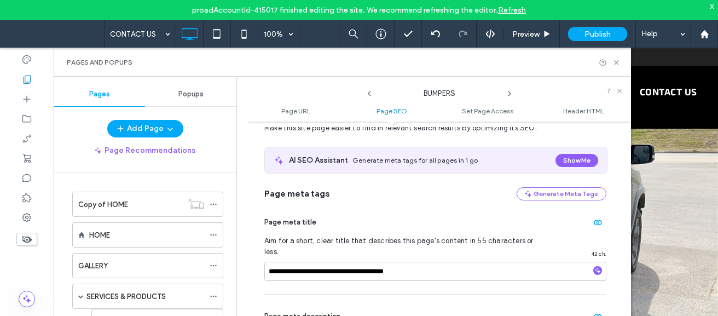
scroll to position [244, 0]
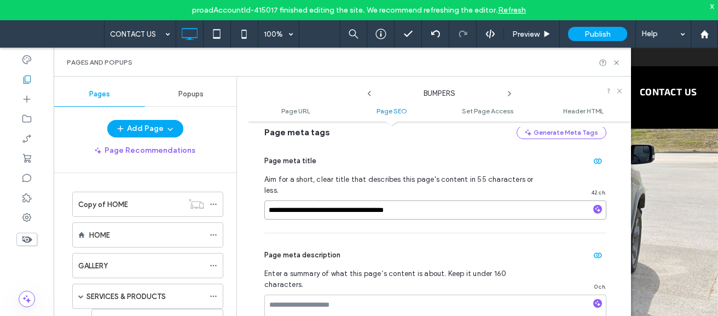
click at [458, 200] on input "**********" at bounding box center [435, 209] width 342 height 19
click at [511, 90] on icon at bounding box center [509, 93] width 9 height 9
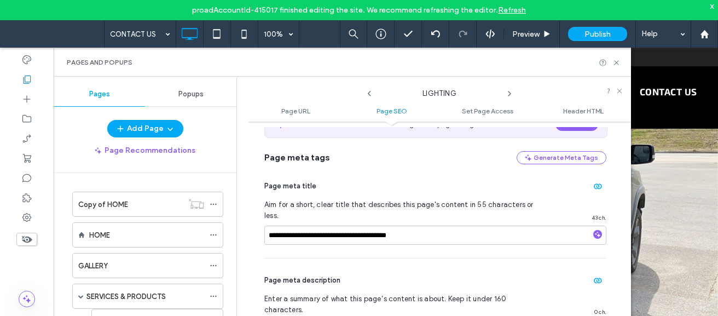
scroll to position [212, 0]
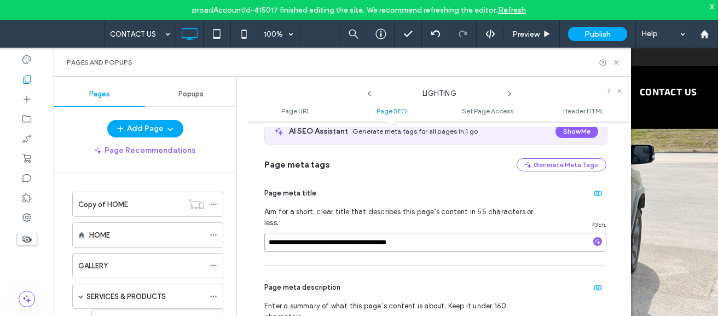
click at [445, 232] on input "**********" at bounding box center [435, 241] width 342 height 19
click at [507, 93] on icon at bounding box center [509, 93] width 9 height 9
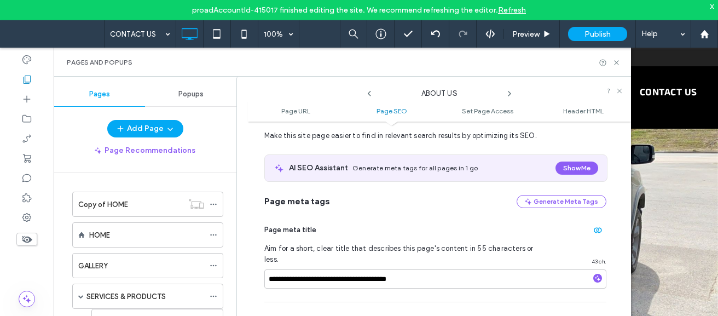
scroll to position [179, 0]
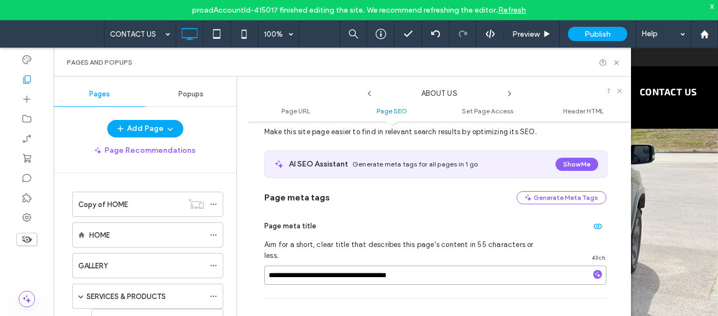
click at [438, 265] on input "**********" at bounding box center [435, 274] width 342 height 19
click at [509, 94] on icon at bounding box center [509, 93] width 9 height 9
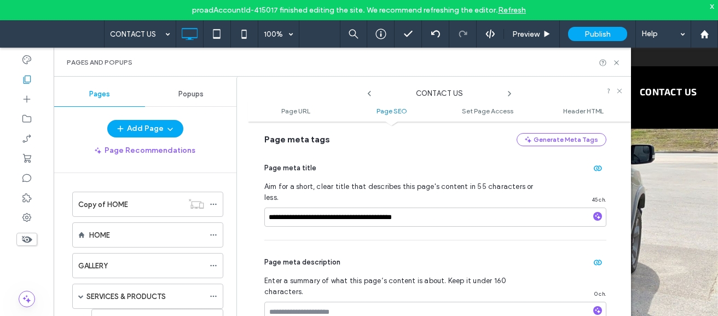
scroll to position [244, 0]
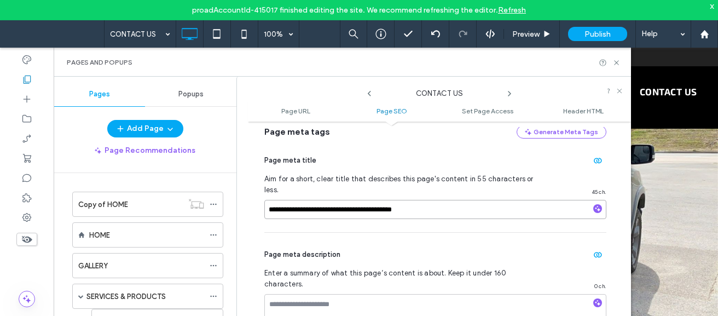
click at [457, 200] on input "**********" at bounding box center [435, 209] width 342 height 19
click at [508, 96] on icon at bounding box center [509, 93] width 9 height 9
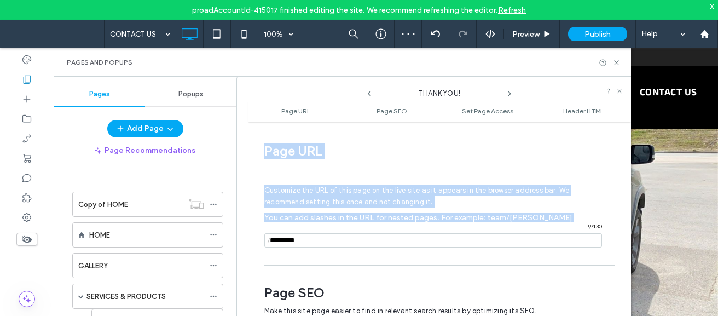
drag, startPoint x: 508, startPoint y: 96, endPoint x: 451, endPoint y: 232, distance: 148.1
click at [451, 232] on div "**********" at bounding box center [439, 209] width 383 height 254
click at [621, 158] on div "**********" at bounding box center [439, 228] width 383 height 203
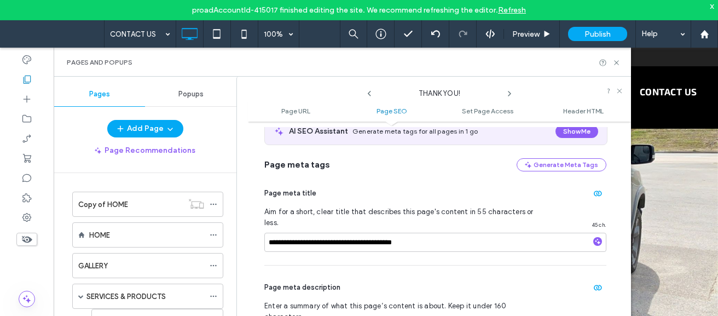
scroll to position [252, 0]
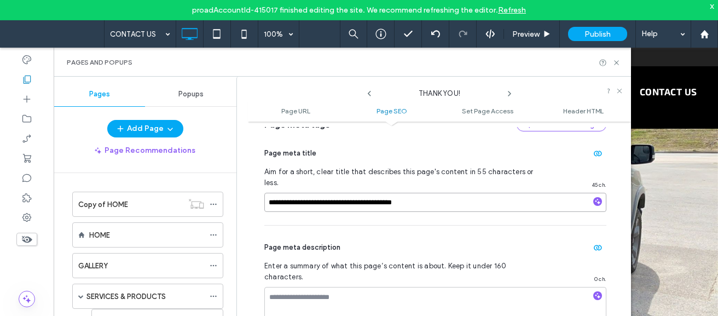
click at [440, 193] on input "**********" at bounding box center [435, 202] width 342 height 19
click at [509, 95] on use at bounding box center [509, 93] width 2 height 4
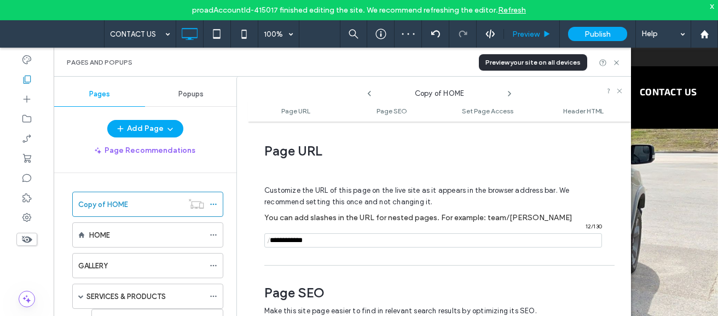
click at [531, 37] on span "Preview" at bounding box center [525, 34] width 27 height 9
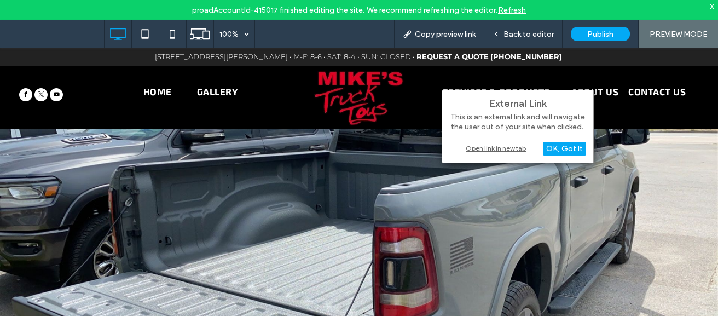
click at [474, 150] on div "Open link in new tab" at bounding box center [517, 147] width 137 height 11
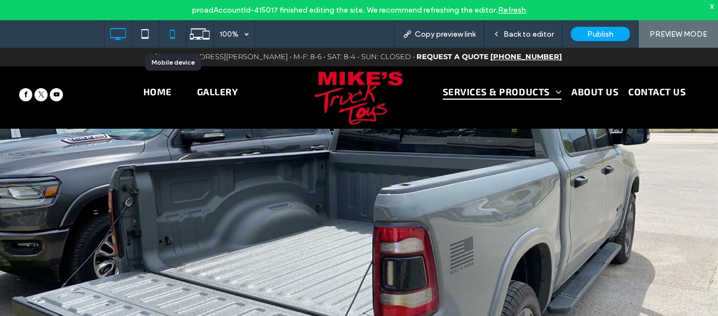
click at [176, 36] on icon at bounding box center [172, 34] width 22 height 22
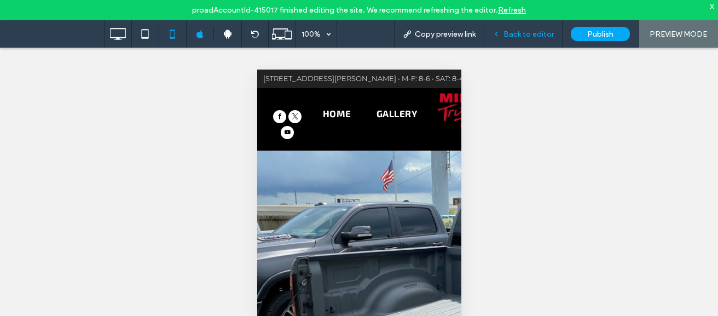
click at [521, 33] on span "Back to editor" at bounding box center [528, 34] width 50 height 9
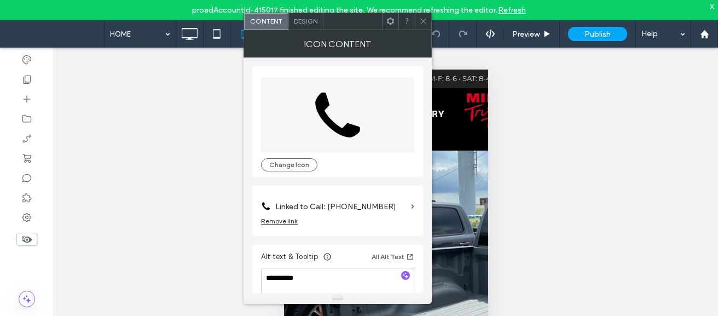
click at [429, 15] on div at bounding box center [423, 21] width 16 height 16
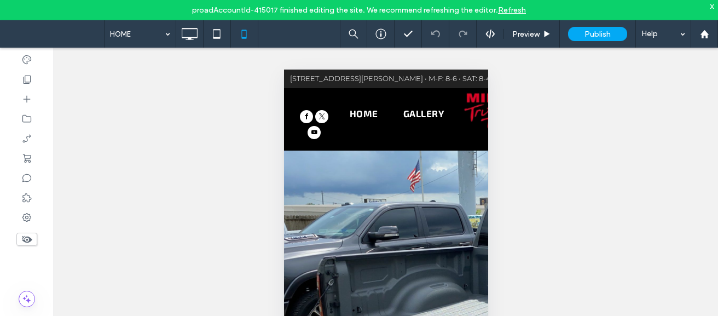
click at [429, 15] on div at bounding box center [423, 21] width 16 height 16
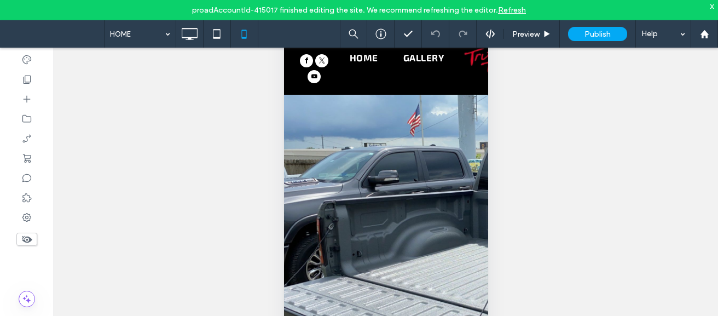
scroll to position [70, 0]
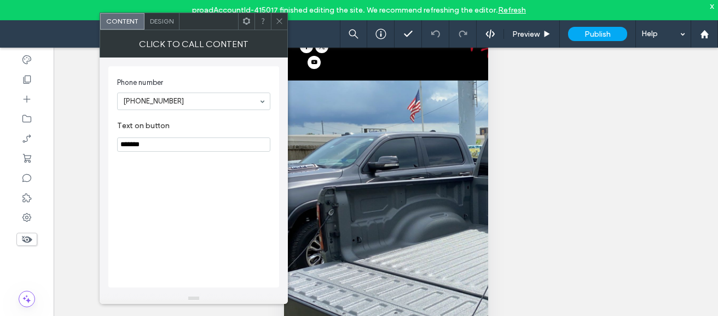
click at [288, 19] on div "proadAccountId-415017 finished editing the site. We recommend refreshing the ed…" at bounding box center [359, 10] width 718 height 20
click at [278, 21] on icon at bounding box center [279, 21] width 8 height 8
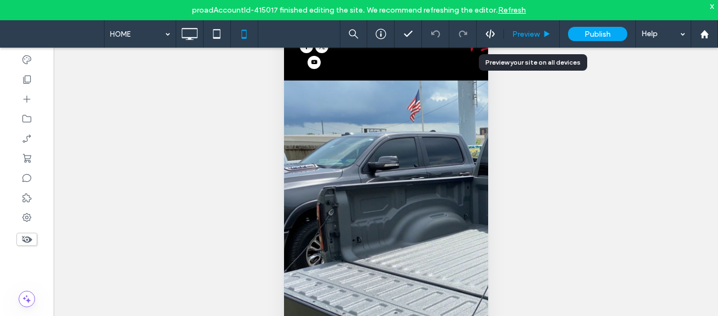
click at [516, 38] on span "Preview" at bounding box center [525, 34] width 27 height 9
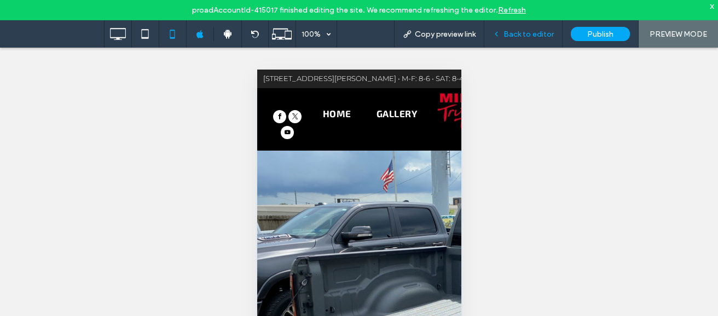
click at [523, 37] on span "Back to editor" at bounding box center [528, 34] width 50 height 9
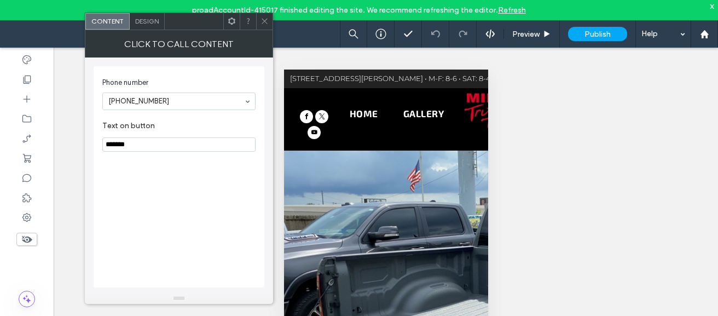
click at [271, 22] on div at bounding box center [264, 21] width 16 height 16
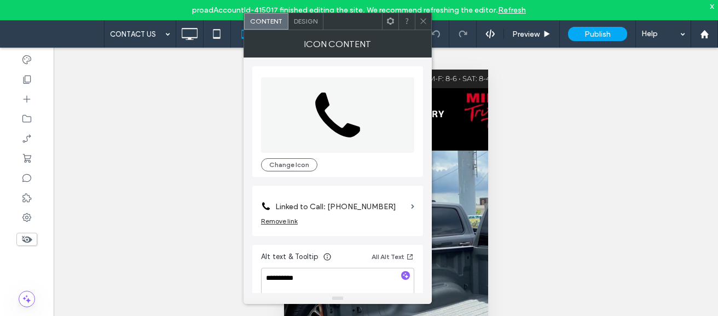
click at [425, 21] on icon at bounding box center [423, 21] width 8 height 8
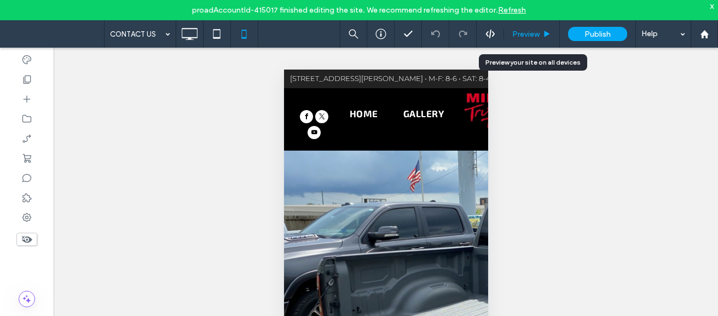
click at [525, 37] on span "Preview" at bounding box center [525, 34] width 27 height 9
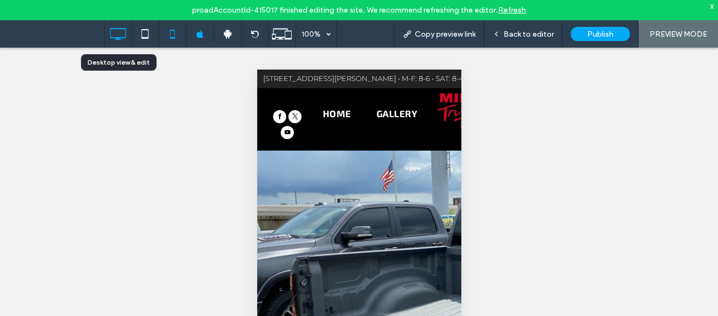
click at [123, 34] on icon at bounding box center [118, 34] width 22 height 22
